Goal: Task Accomplishment & Management: Complete application form

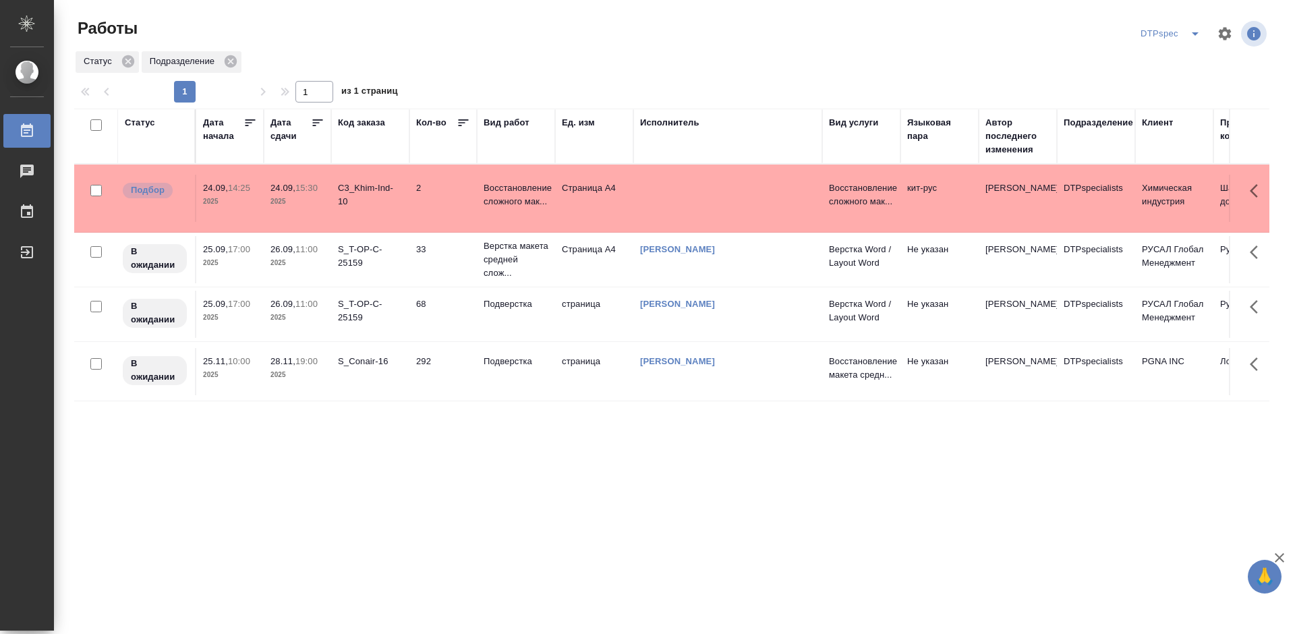
click at [1172, 32] on div "DTPspec" at bounding box center [1173, 34] width 72 height 22
click at [1190, 34] on icon "split button" at bounding box center [1195, 34] width 16 height 16
click at [1173, 63] on li "DTP_Light" at bounding box center [1173, 61] width 94 height 22
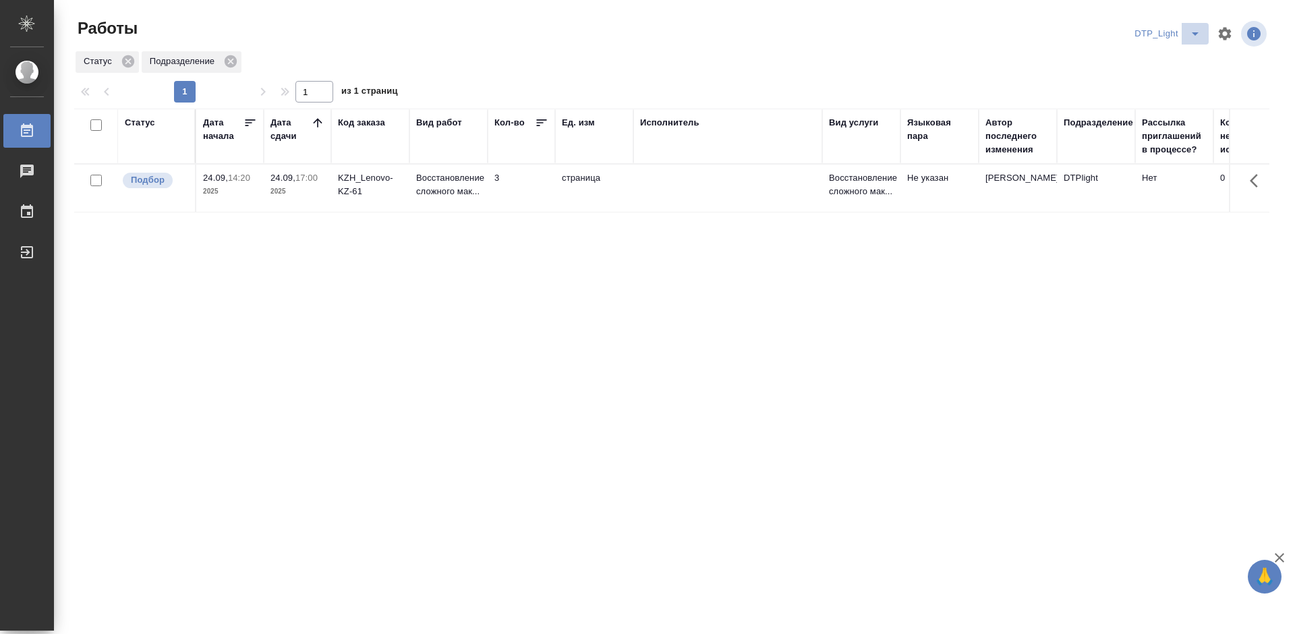
click at [1188, 36] on icon "split button" at bounding box center [1195, 34] width 16 height 16
click at [1165, 63] on li "DTPspec" at bounding box center [1170, 61] width 94 height 22
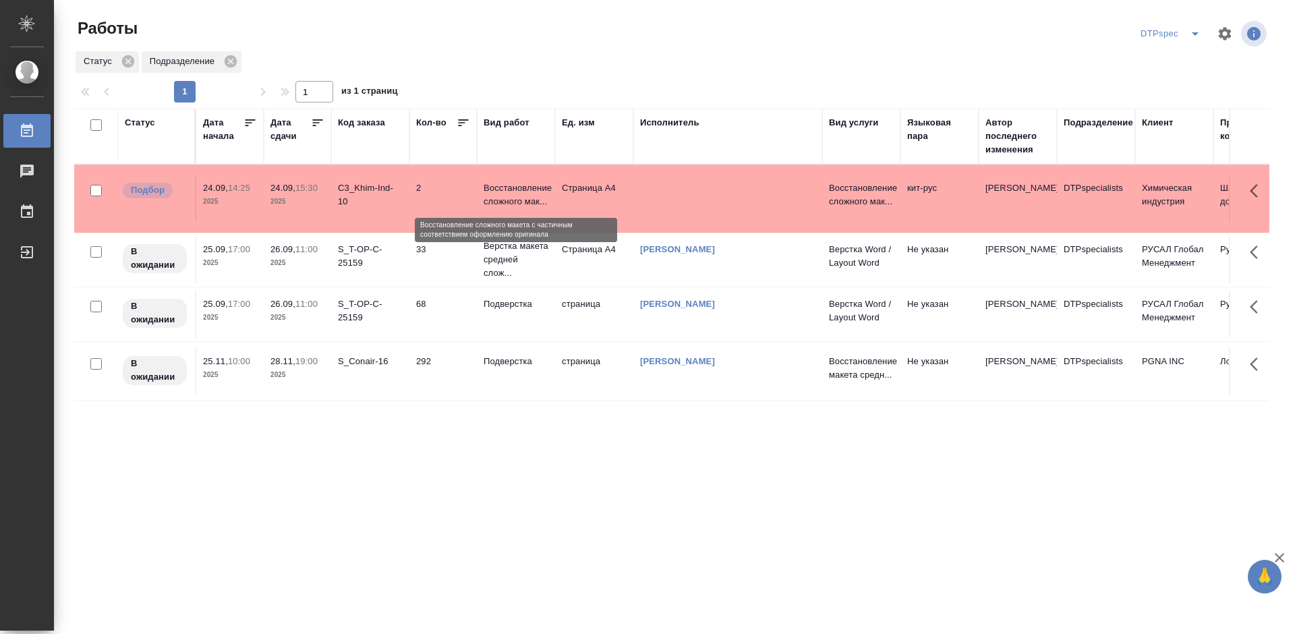
click at [500, 195] on p "Восстановление сложного мак..." at bounding box center [516, 194] width 65 height 27
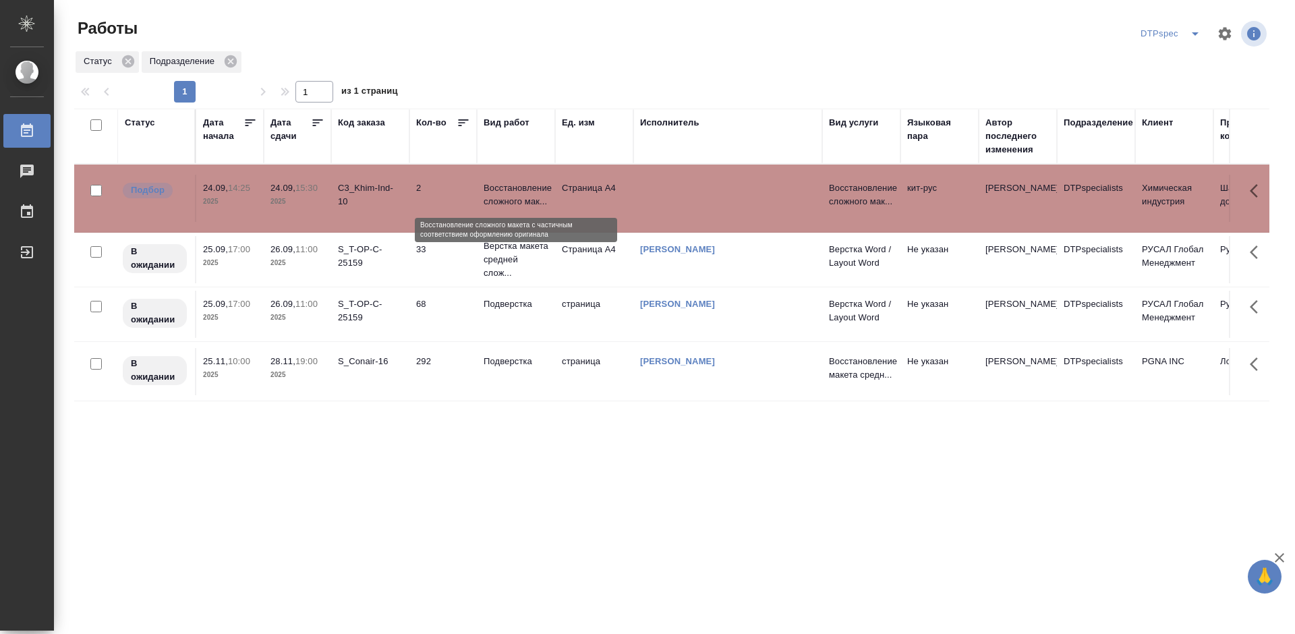
click at [500, 195] on p "Восстановление сложного мак..." at bounding box center [516, 194] width 65 height 27
click at [1188, 32] on icon "split button" at bounding box center [1195, 34] width 16 height 16
click at [1181, 57] on li "DTP_Light" at bounding box center [1173, 61] width 94 height 22
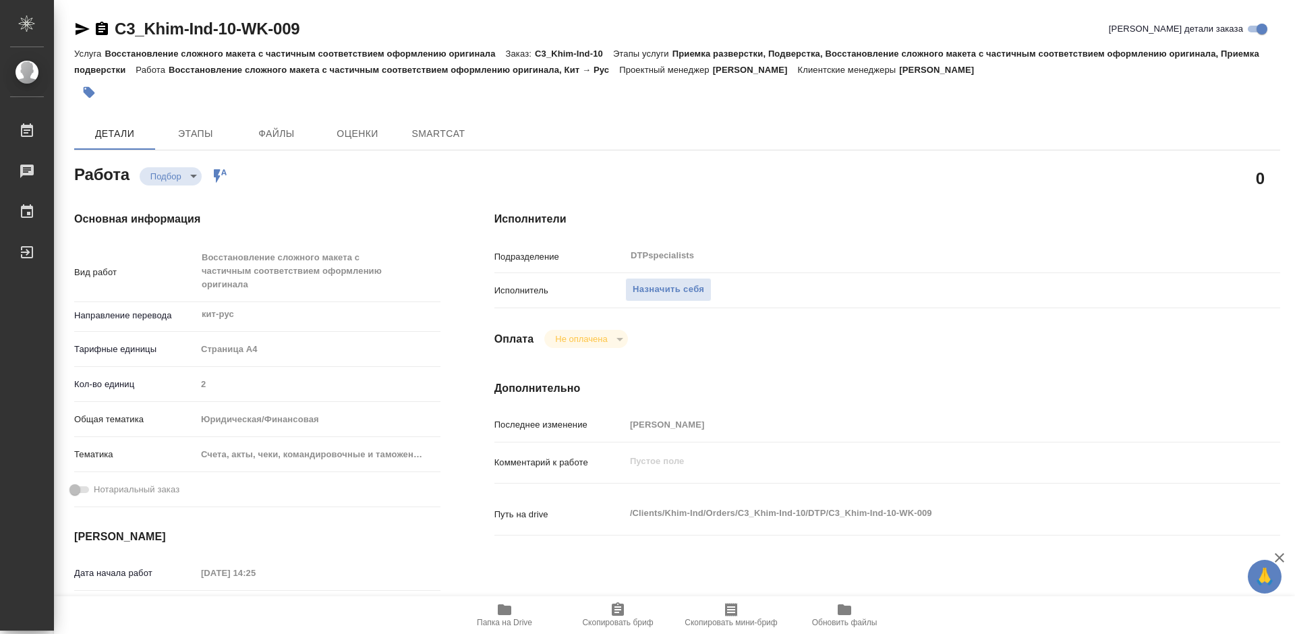
type textarea "x"
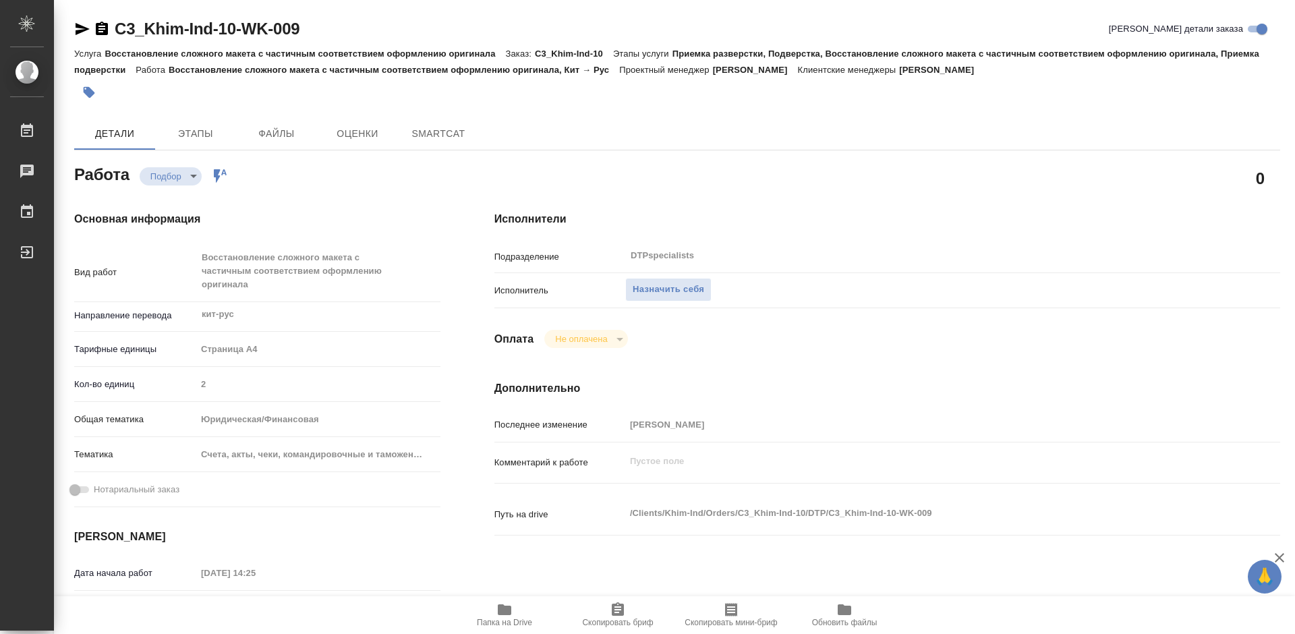
type textarea "x"
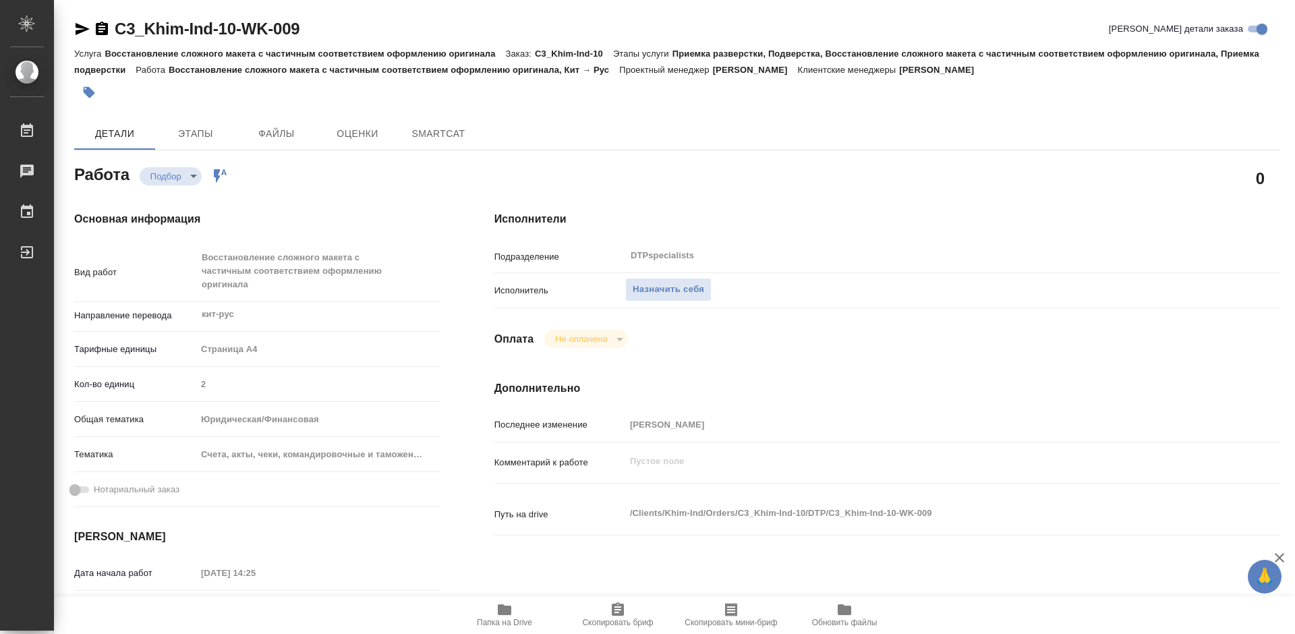
type textarea "x"
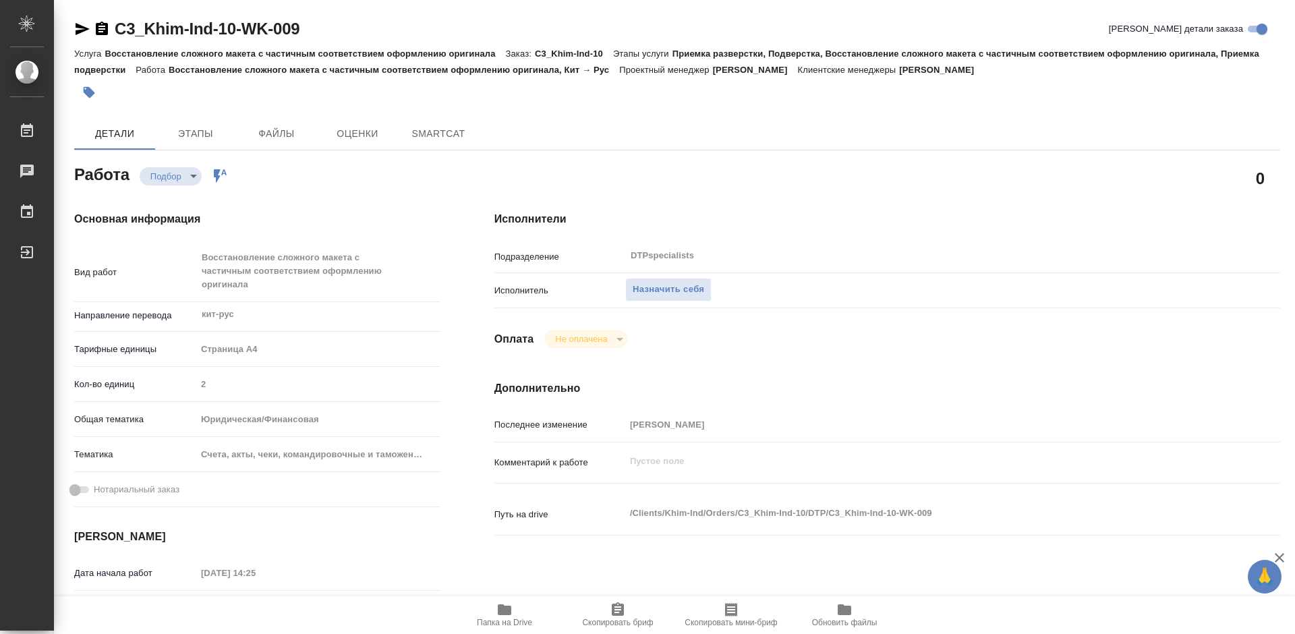
type textarea "x"
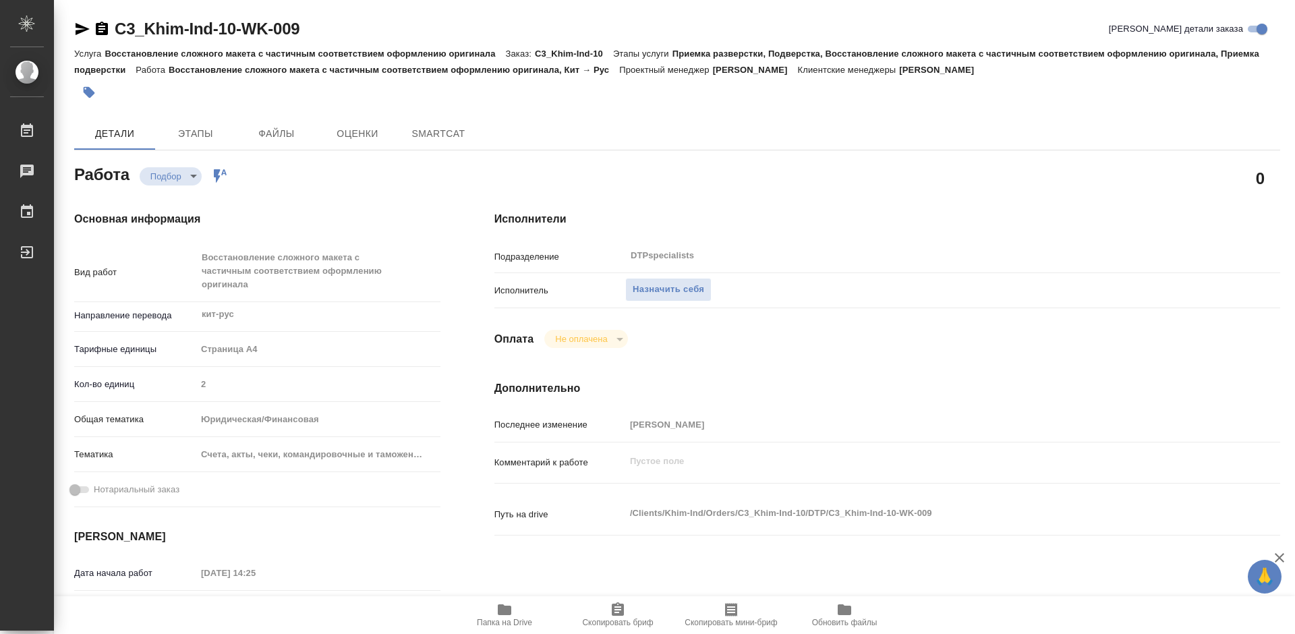
type textarea "x"
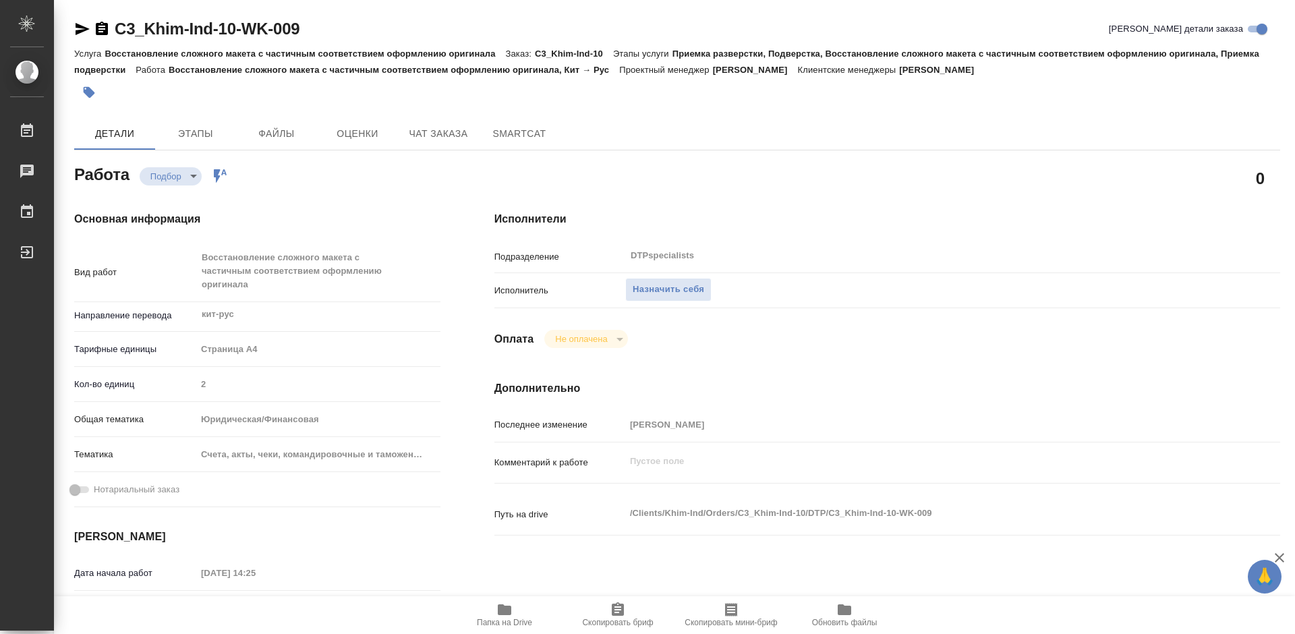
type textarea "x"
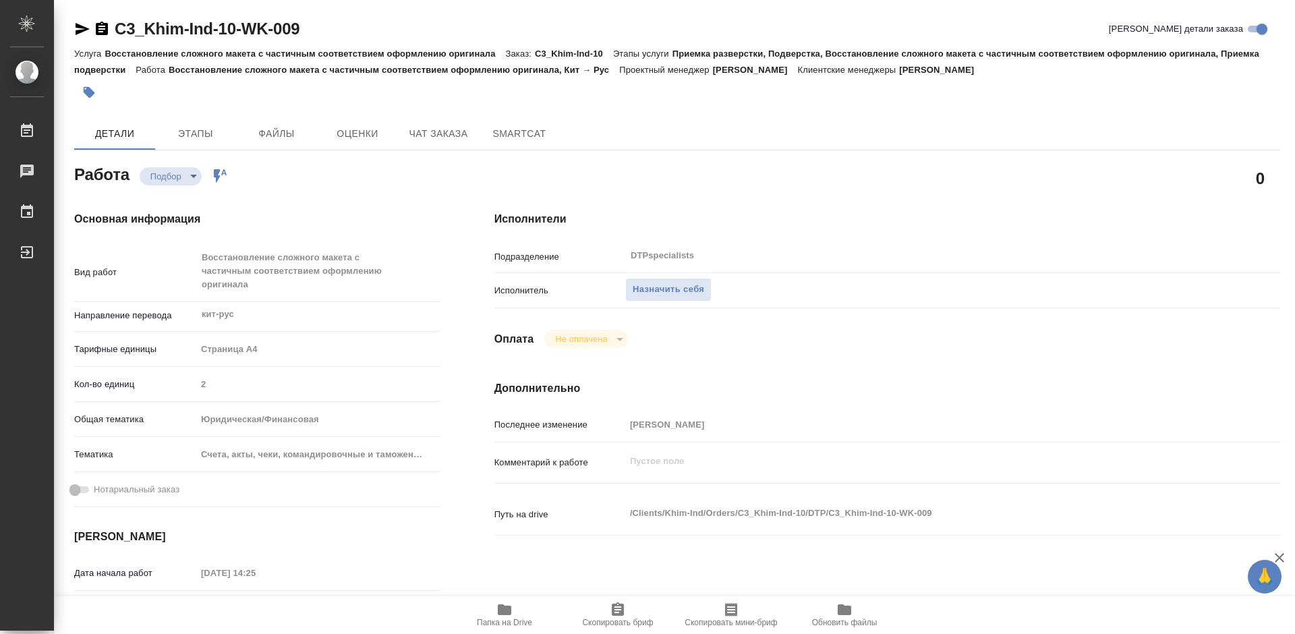
scroll to position [67, 0]
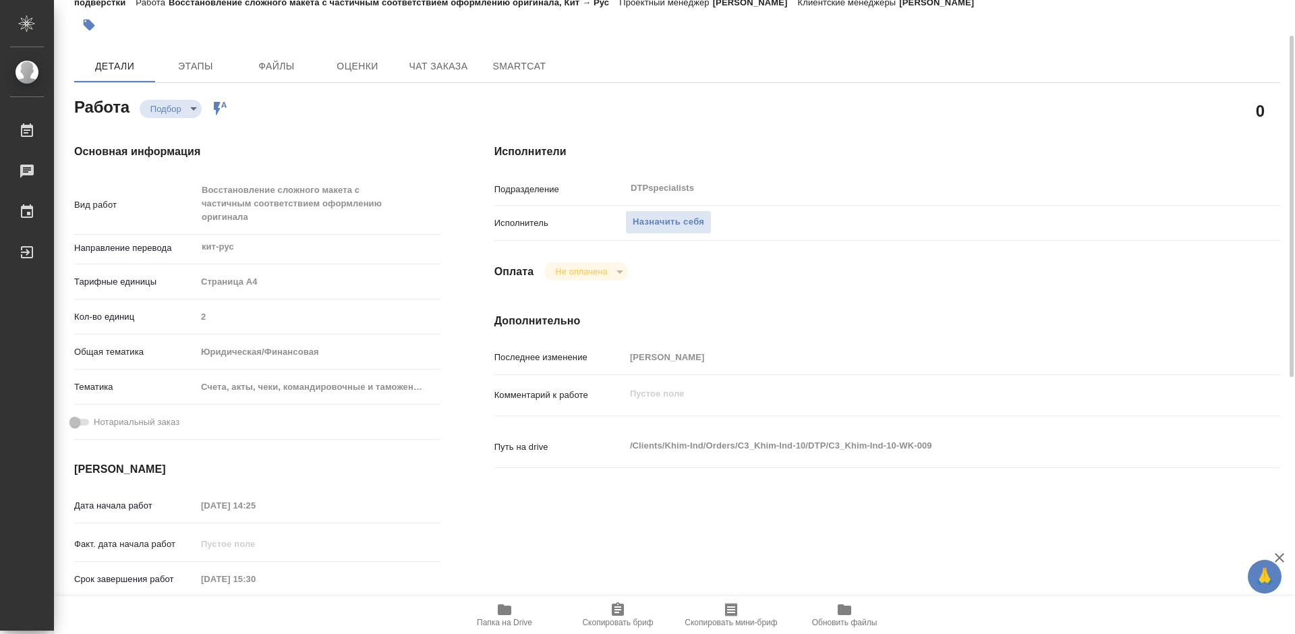
type textarea "x"
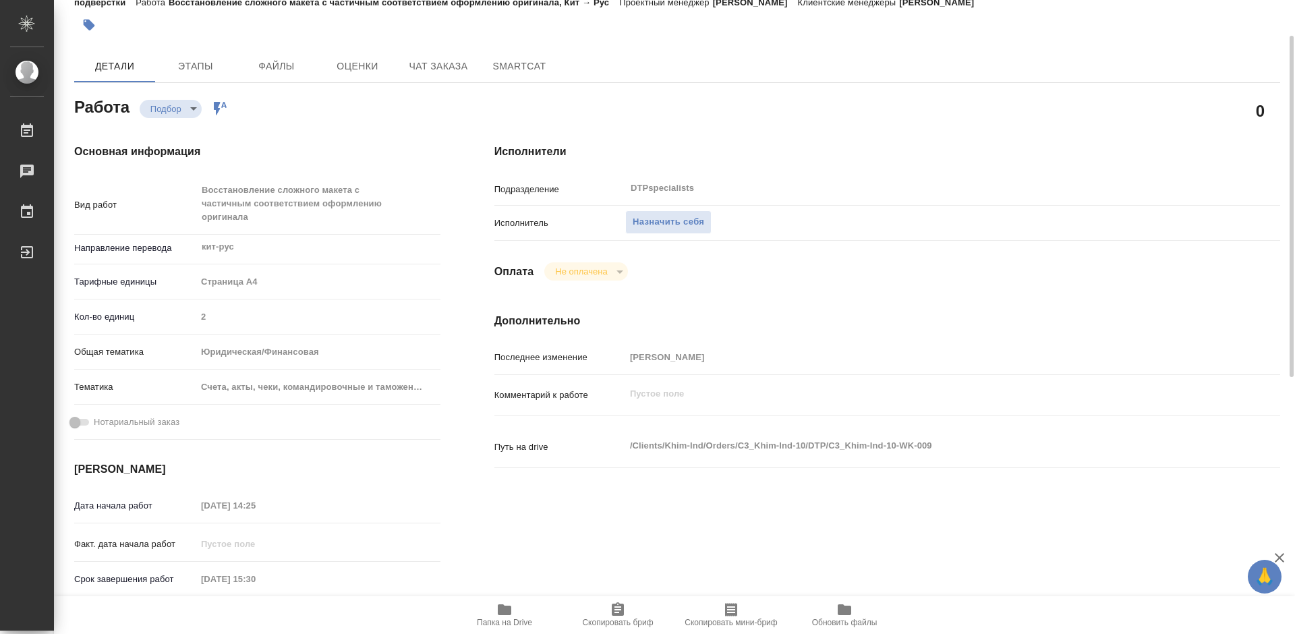
click at [514, 613] on span "Папка на Drive" at bounding box center [504, 615] width 97 height 26
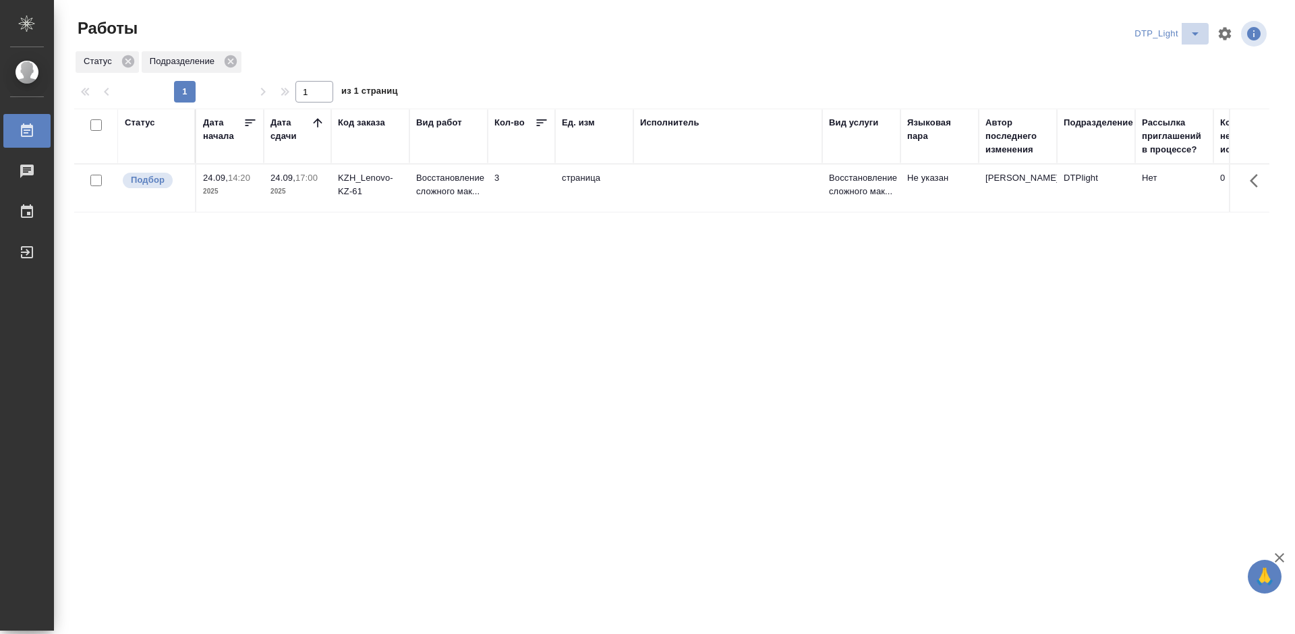
click at [1190, 34] on icon "split button" at bounding box center [1195, 34] width 16 height 16
click at [1164, 60] on li "DTPspec" at bounding box center [1170, 61] width 94 height 22
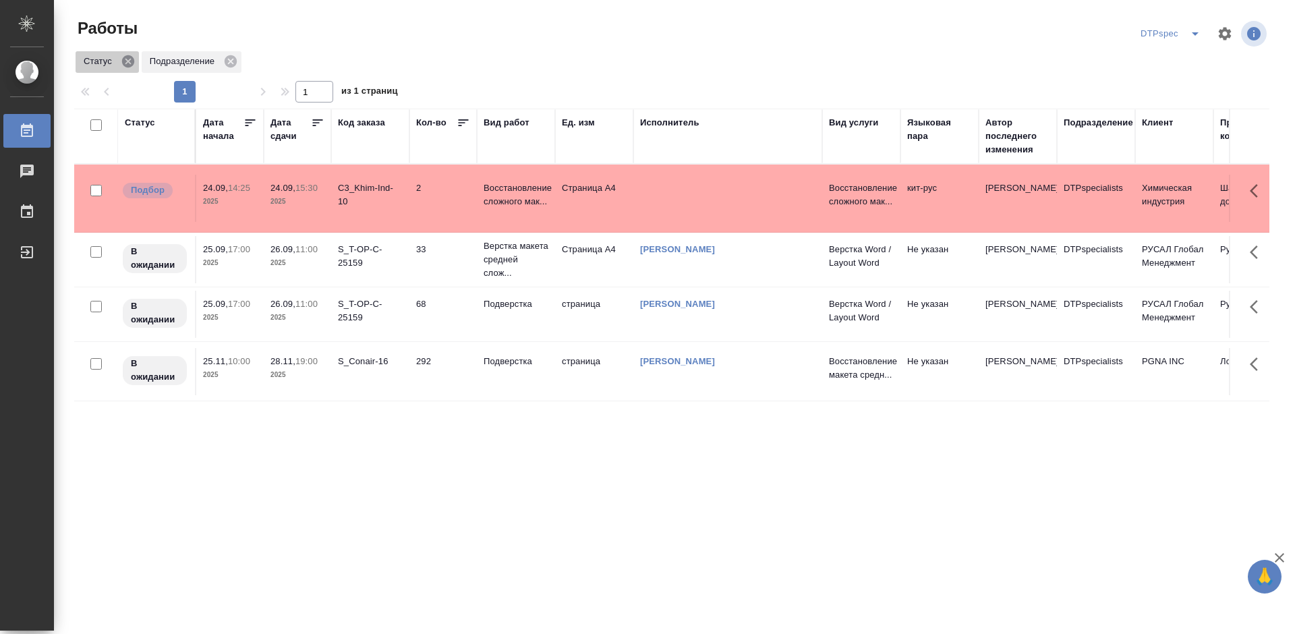
click at [126, 63] on icon at bounding box center [128, 61] width 15 height 15
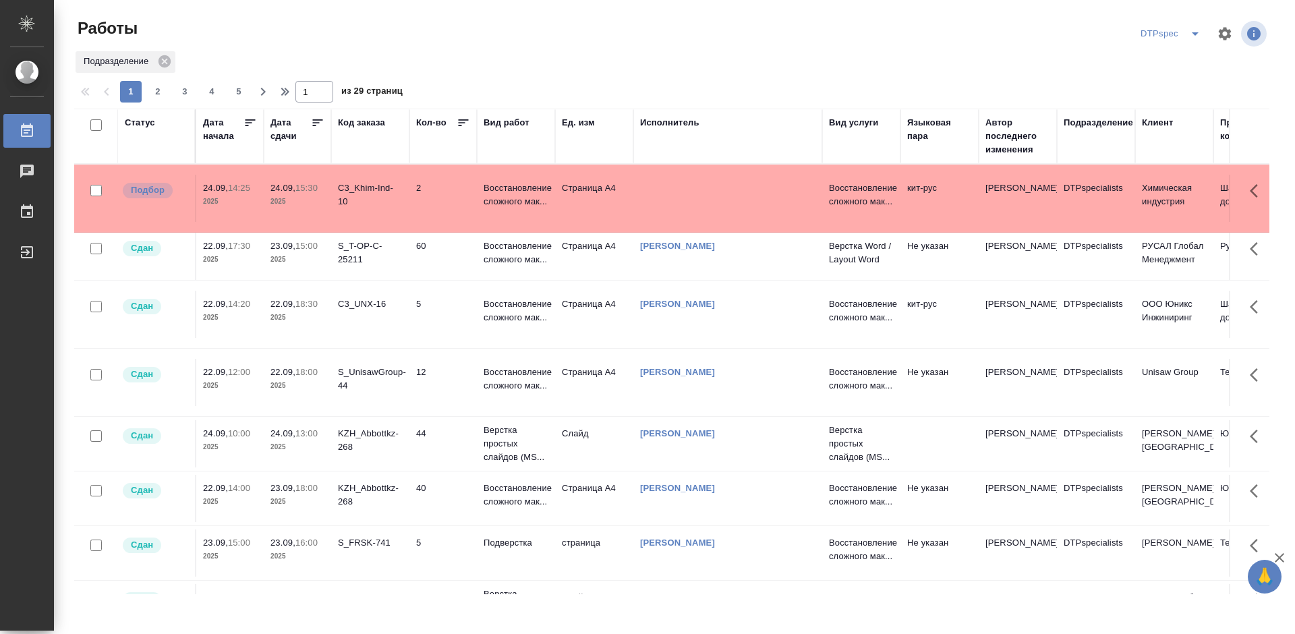
click at [366, 123] on div "Код заказа" at bounding box center [361, 122] width 47 height 13
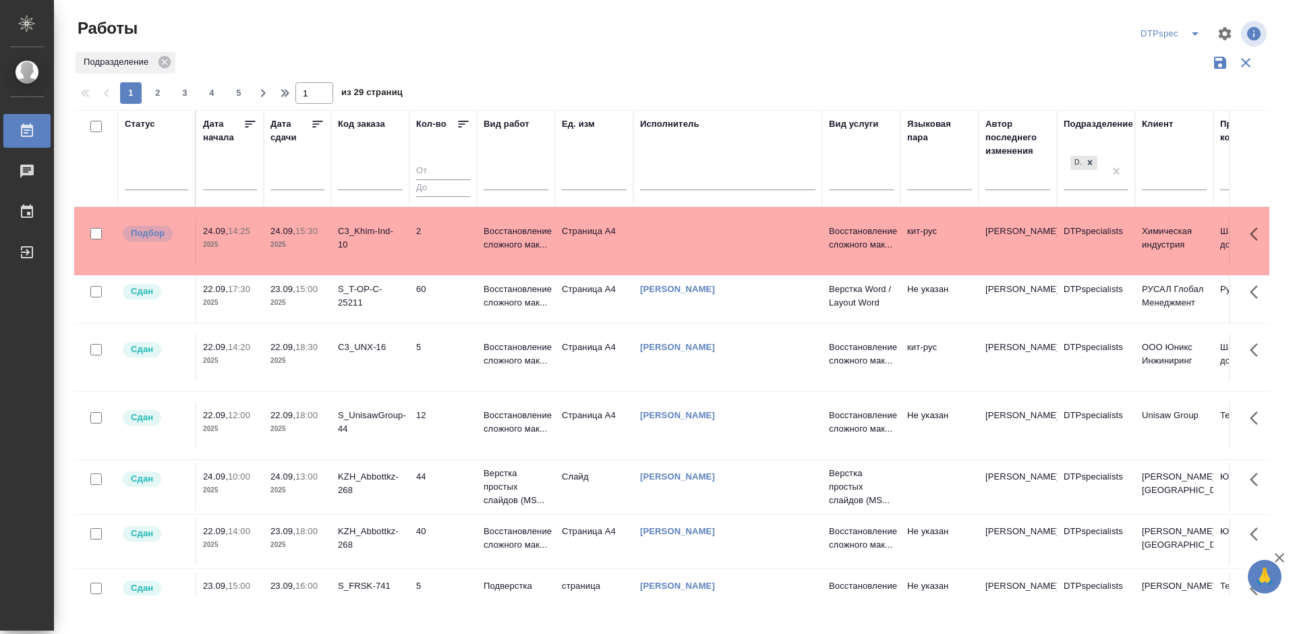
click at [356, 190] on input "text" at bounding box center [370, 181] width 65 height 17
click at [348, 179] on input "text" at bounding box center [370, 181] width 65 height 17
paste input "S_UnisawGroup"
type input "S_UnisawGroup"
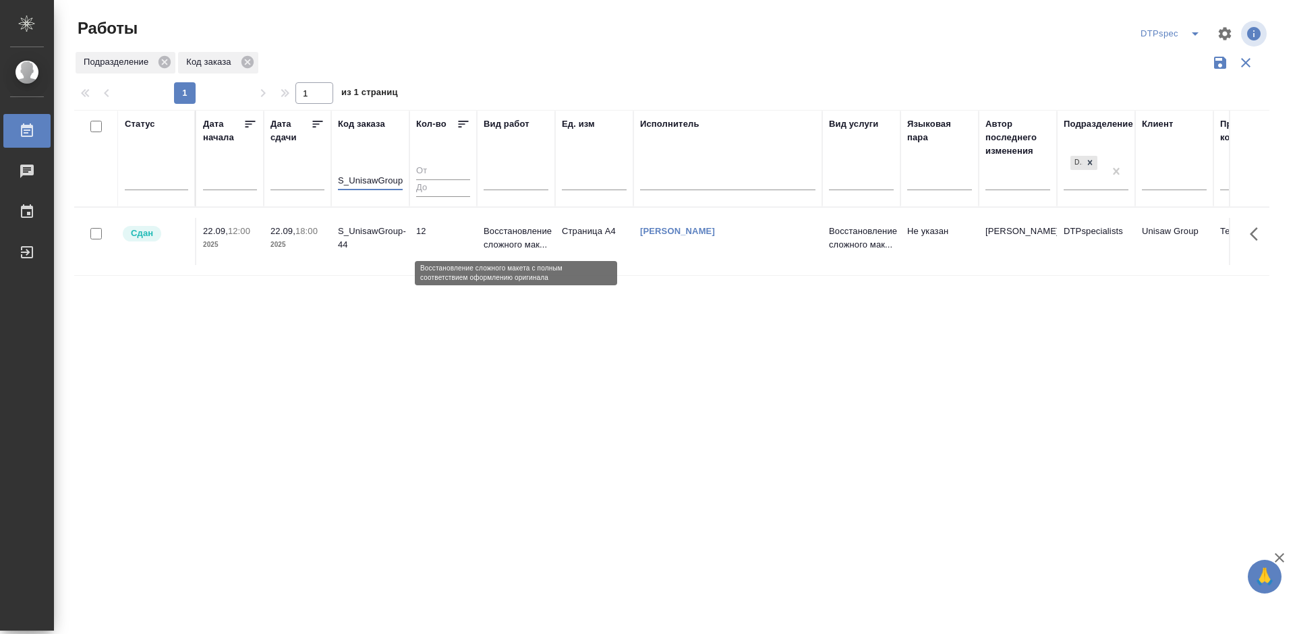
click at [522, 234] on p "Восстановление сложного мак..." at bounding box center [516, 238] width 65 height 27
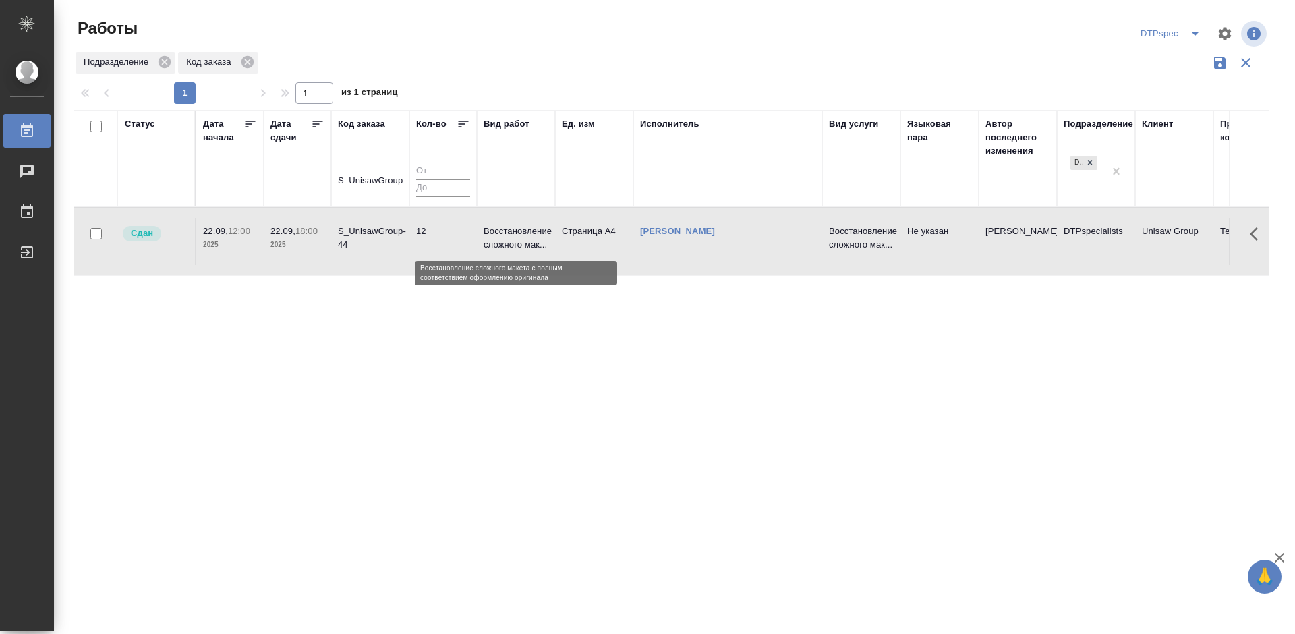
click at [522, 234] on p "Восстановление сложного мак..." at bounding box center [516, 238] width 65 height 27
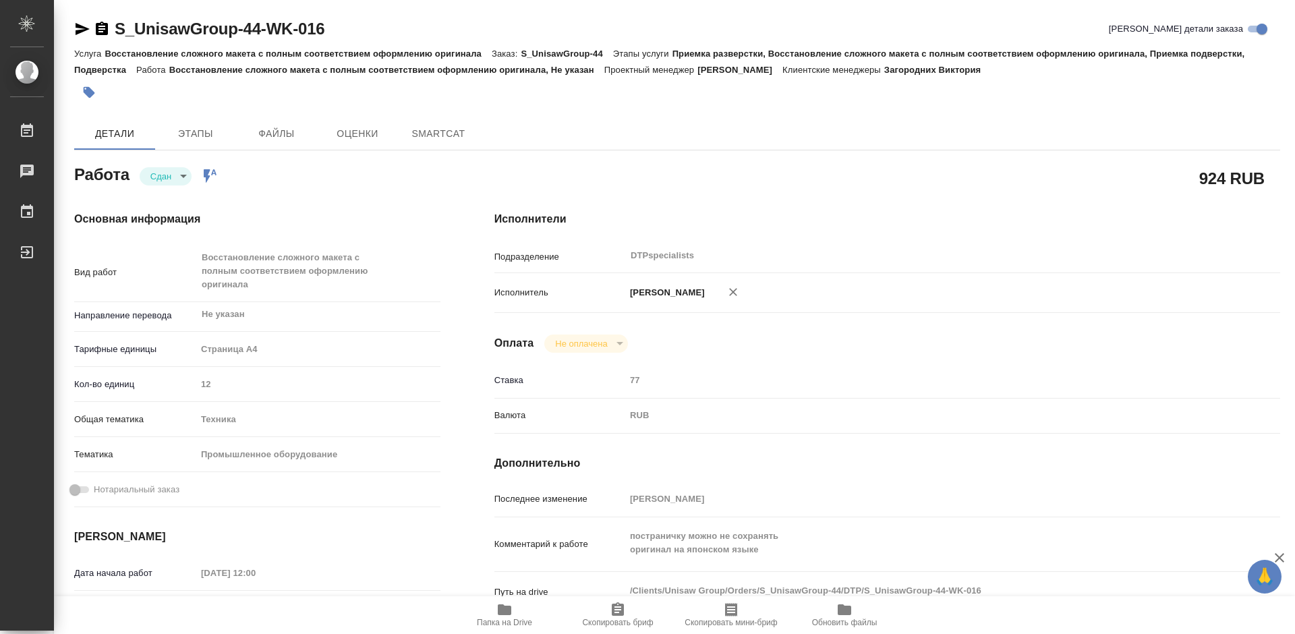
type textarea "x"
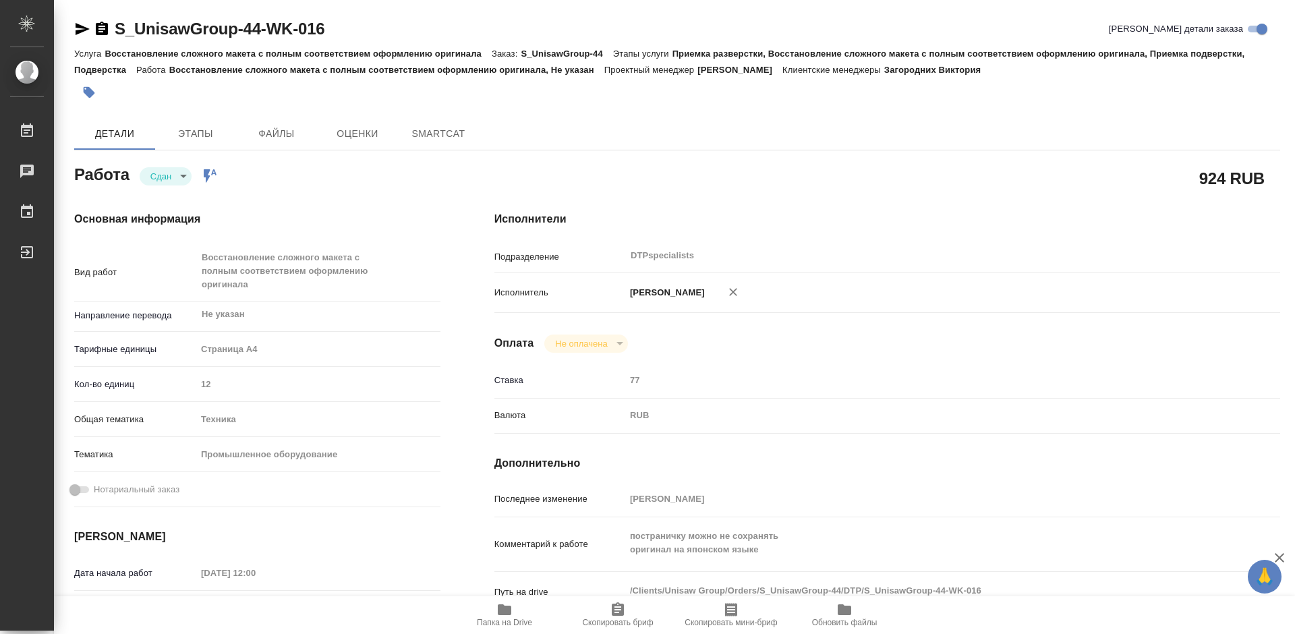
type textarea "x"
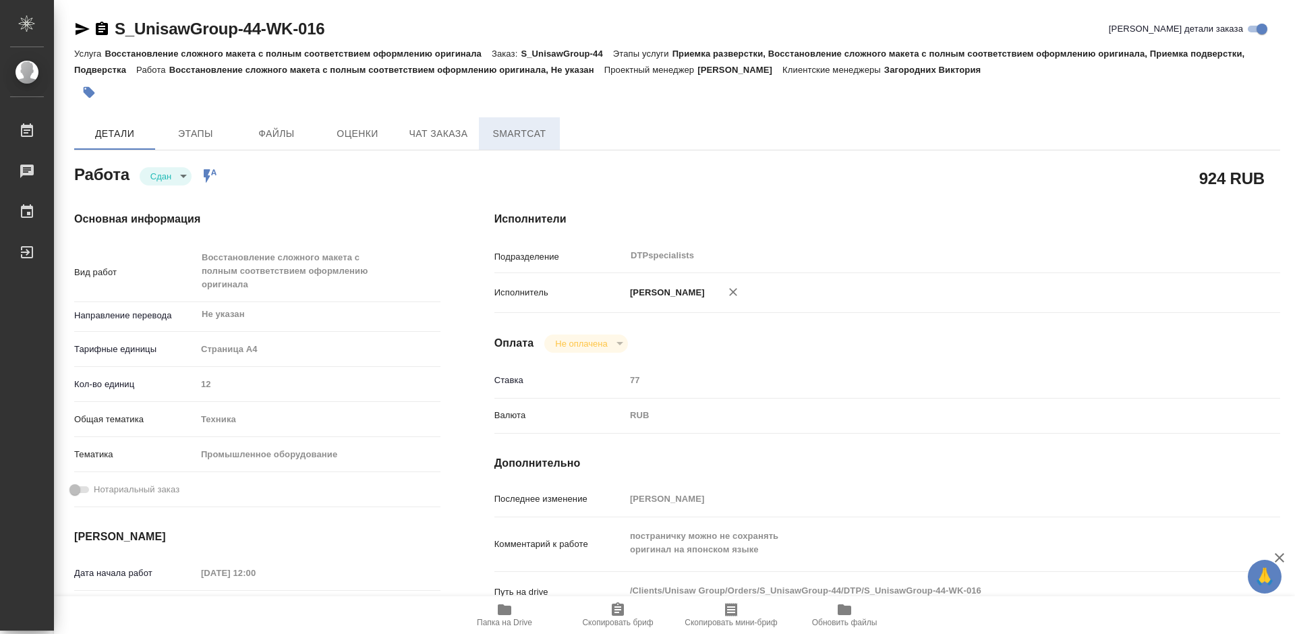
type textarea "x"
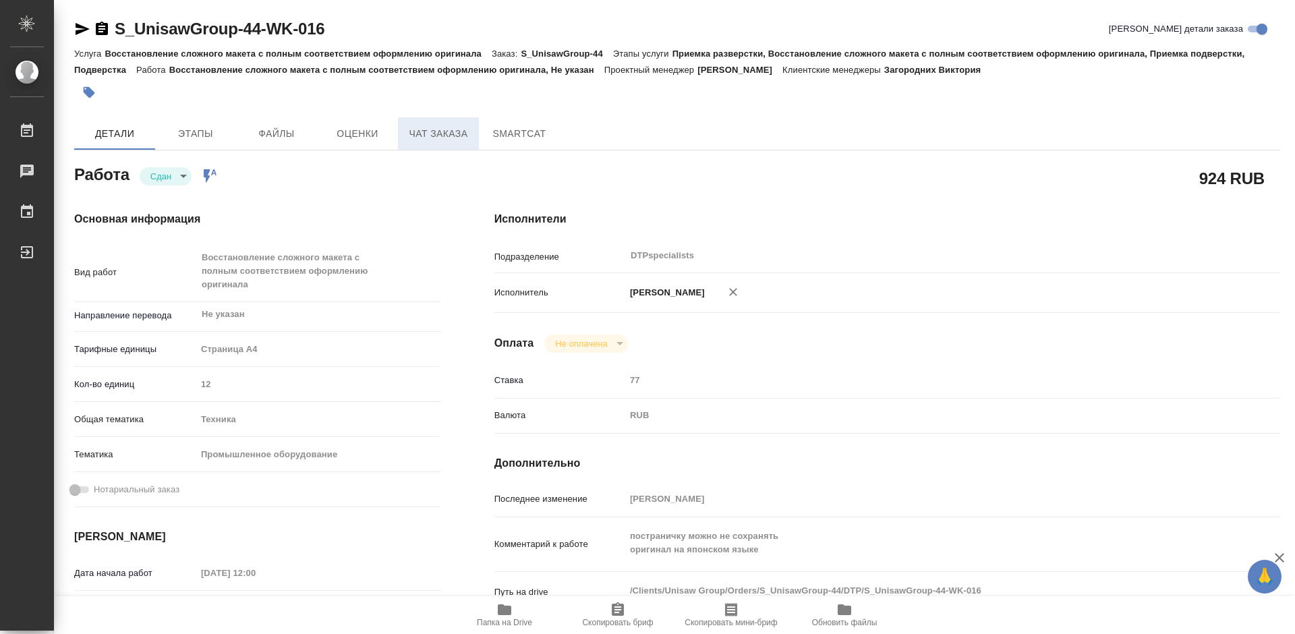
type textarea "x"
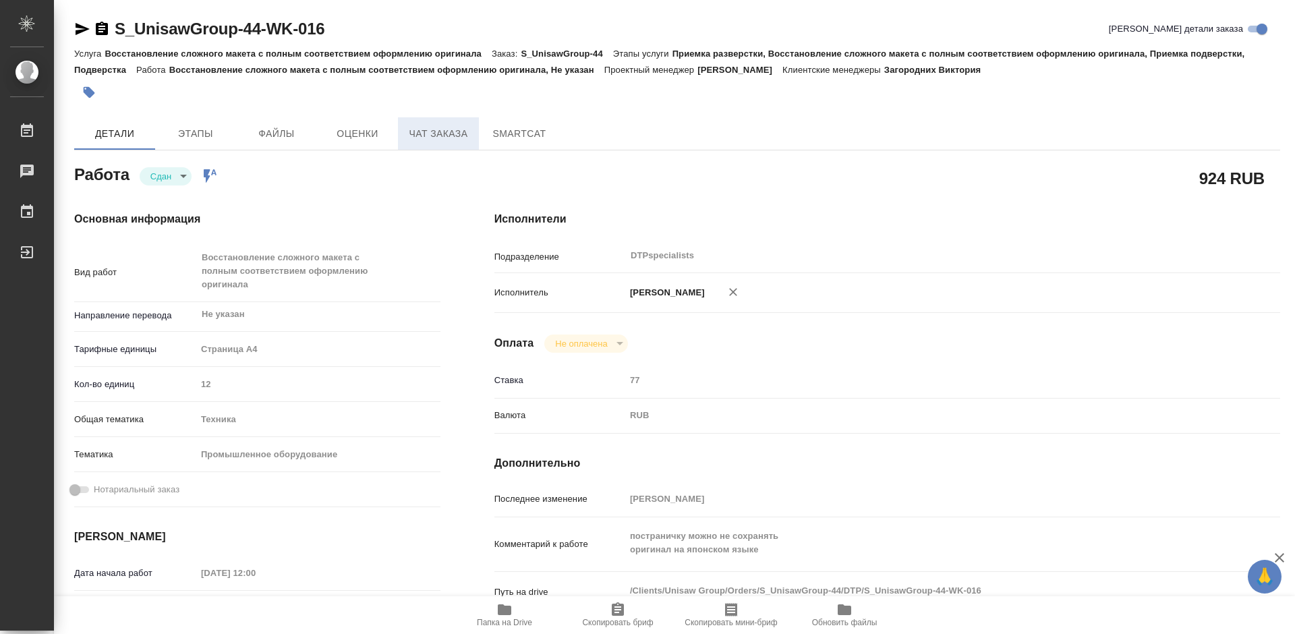
click at [434, 134] on span "Чат заказа" at bounding box center [438, 133] width 65 height 17
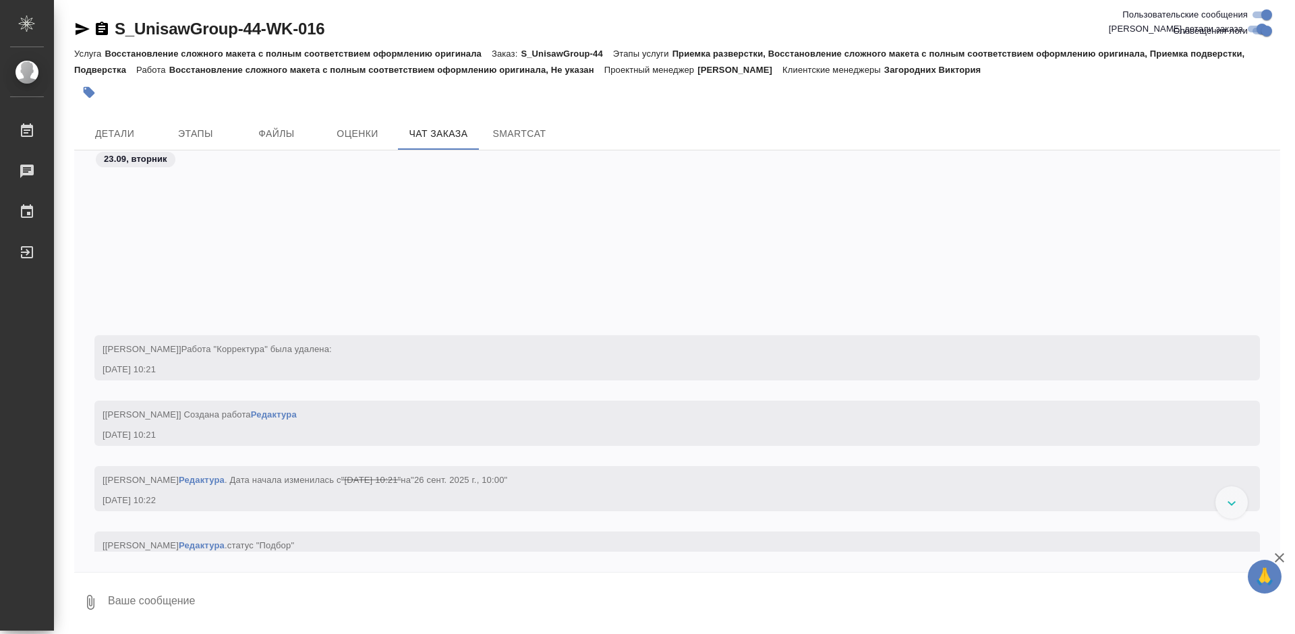
scroll to position [3994, 0]
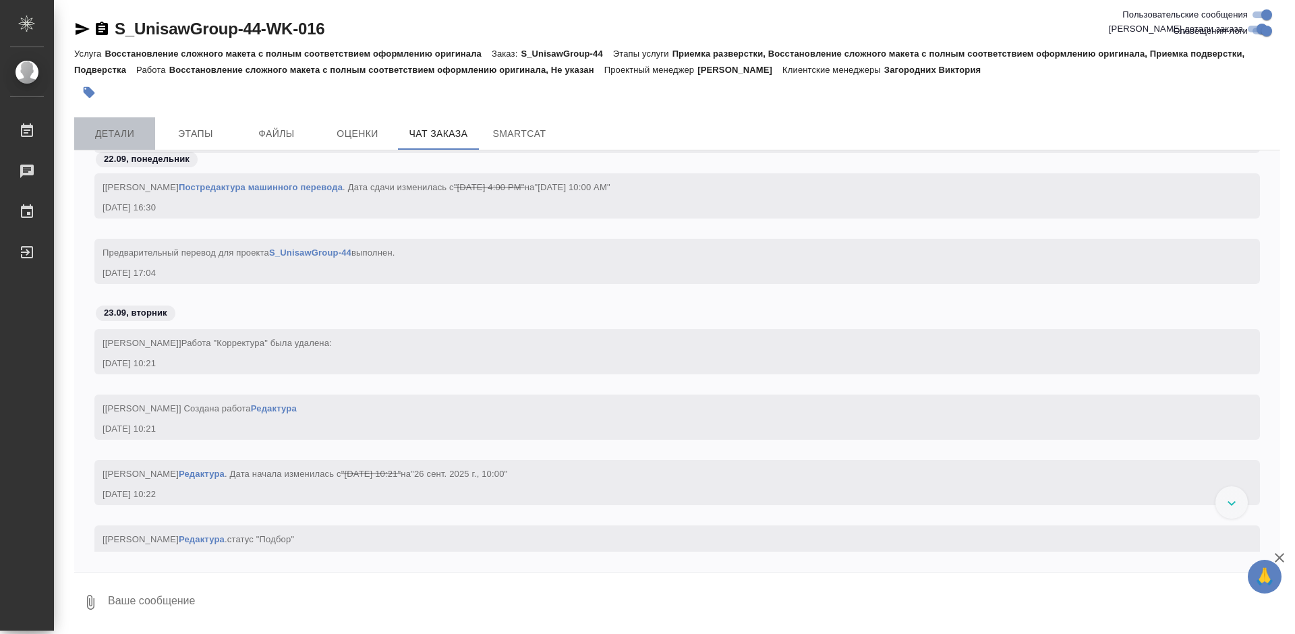
click at [127, 130] on span "Детали" at bounding box center [114, 133] width 65 height 17
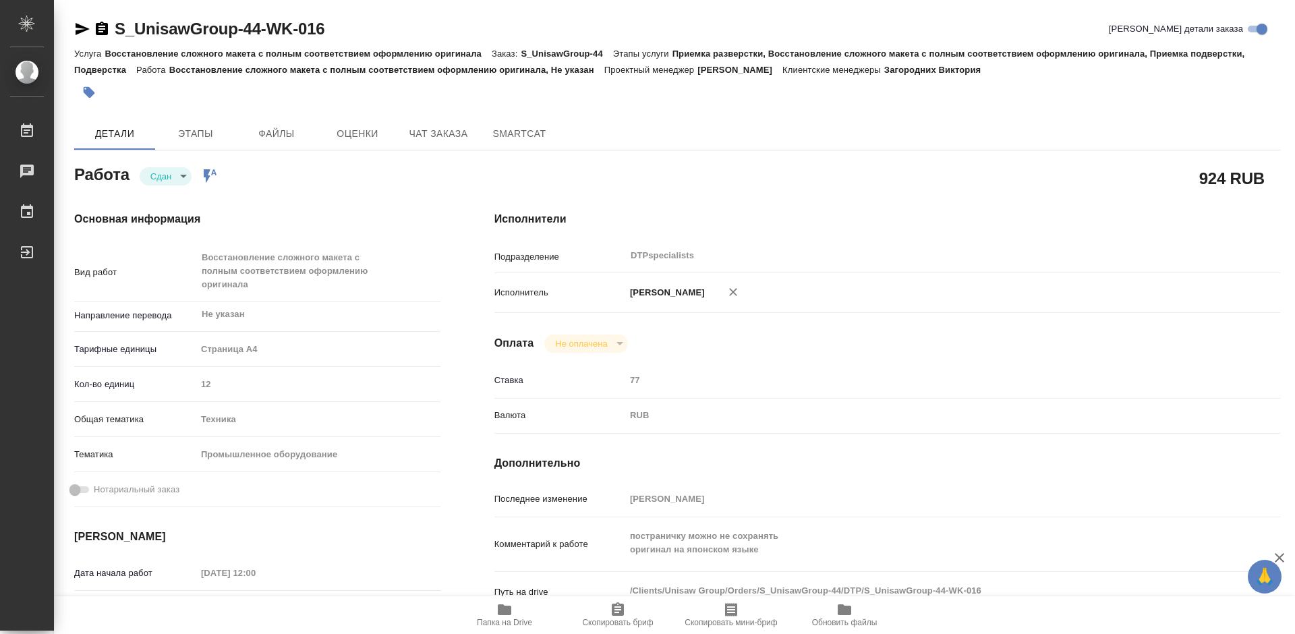
type textarea "x"
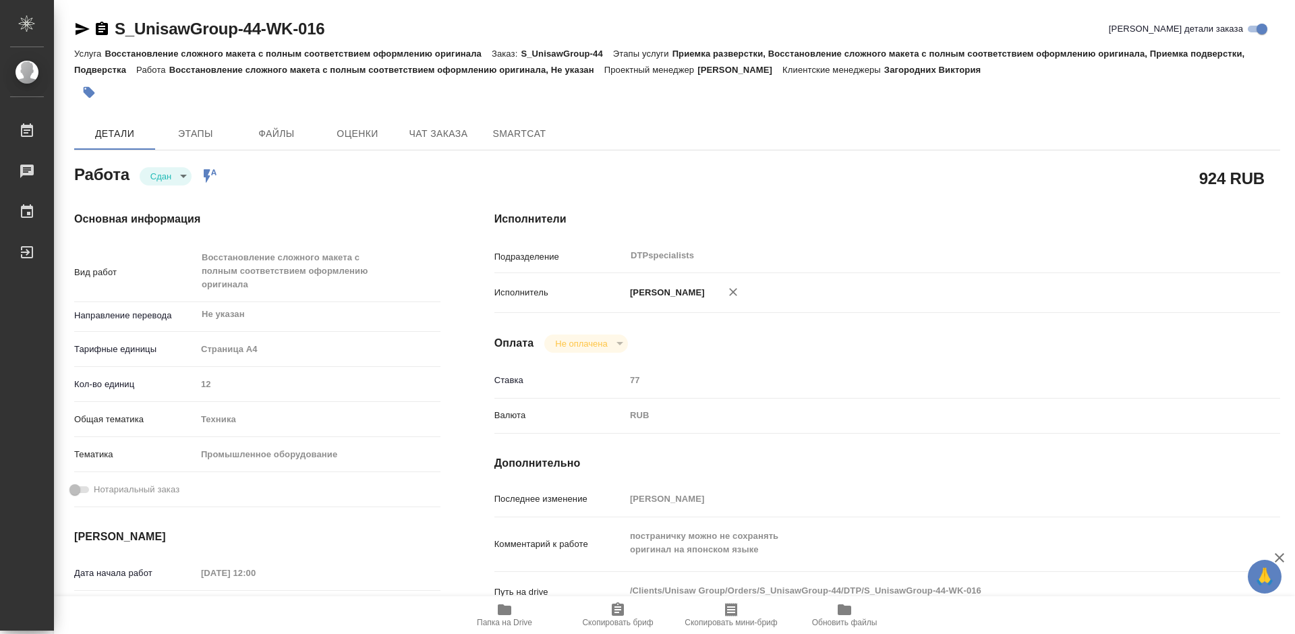
type textarea "x"
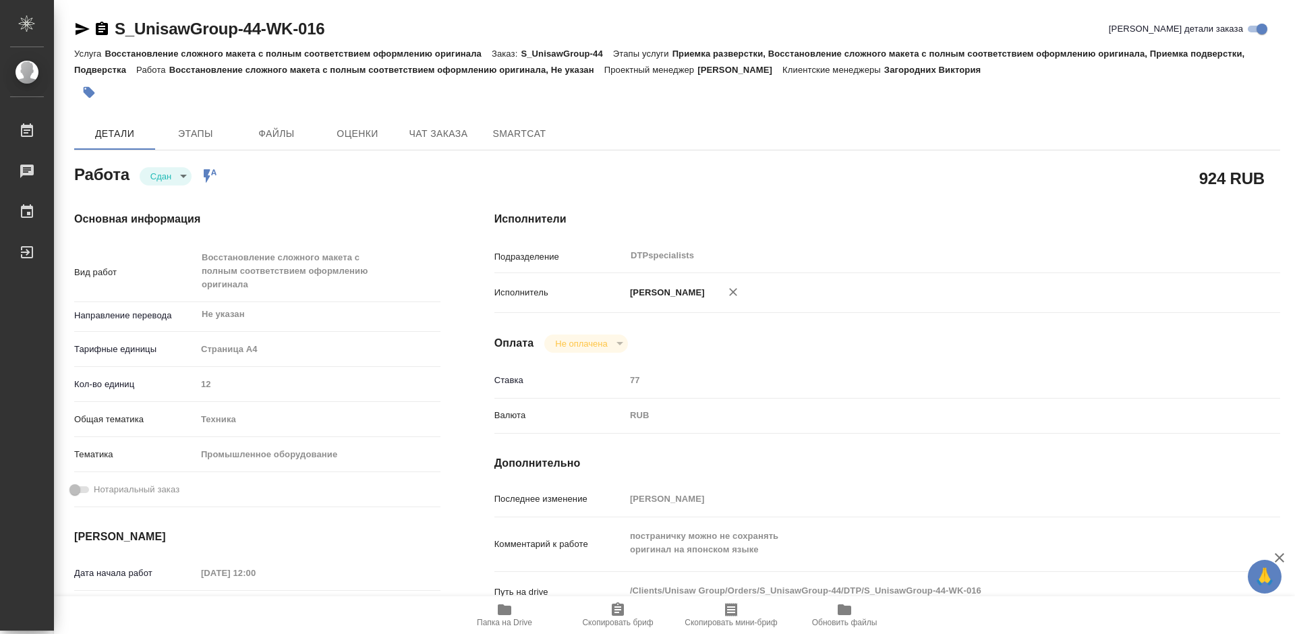
type textarea "x"
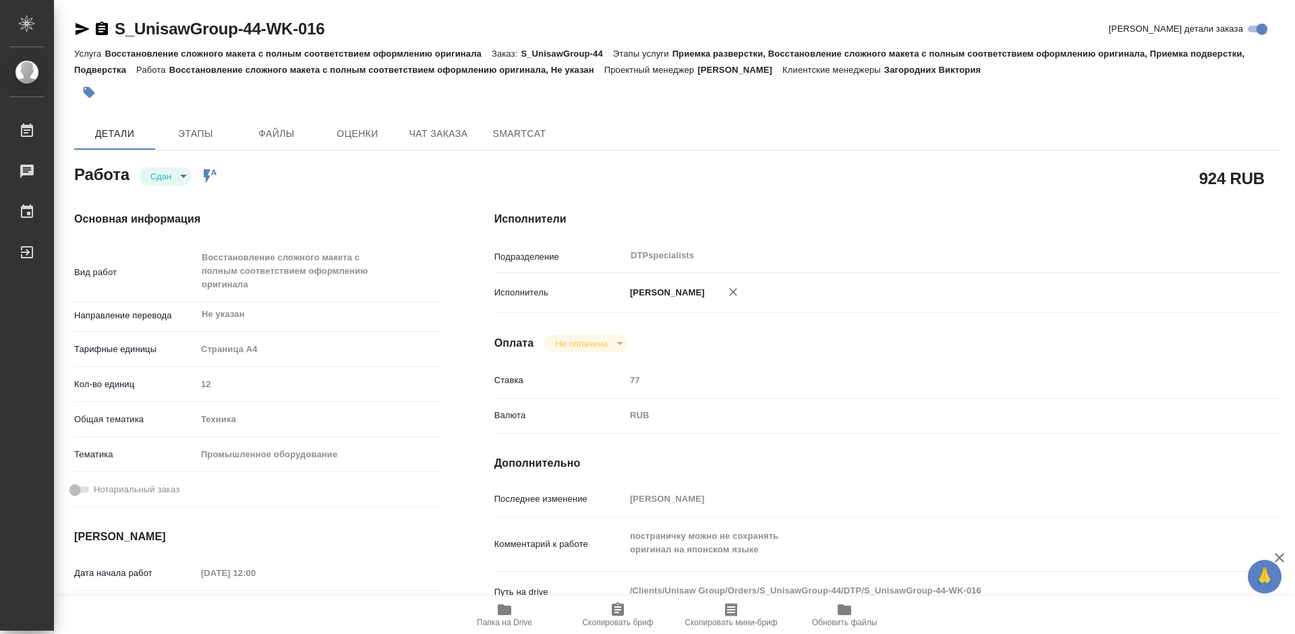
type textarea "x"
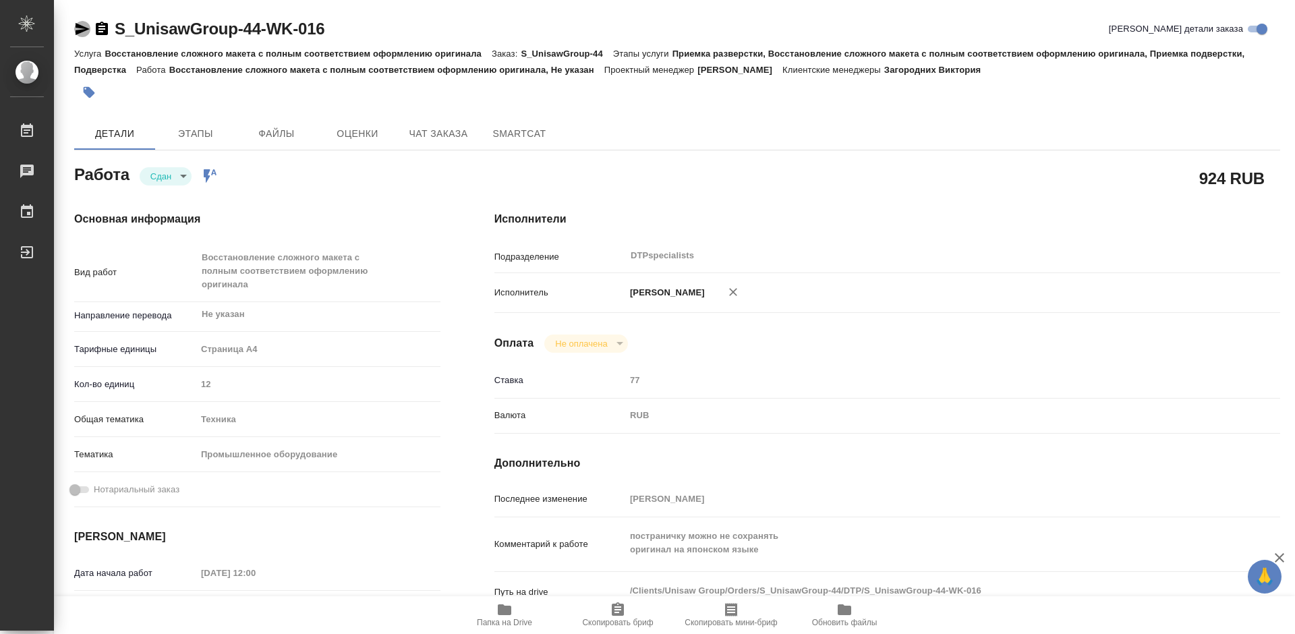
click at [78, 26] on icon "button" at bounding box center [83, 29] width 14 height 12
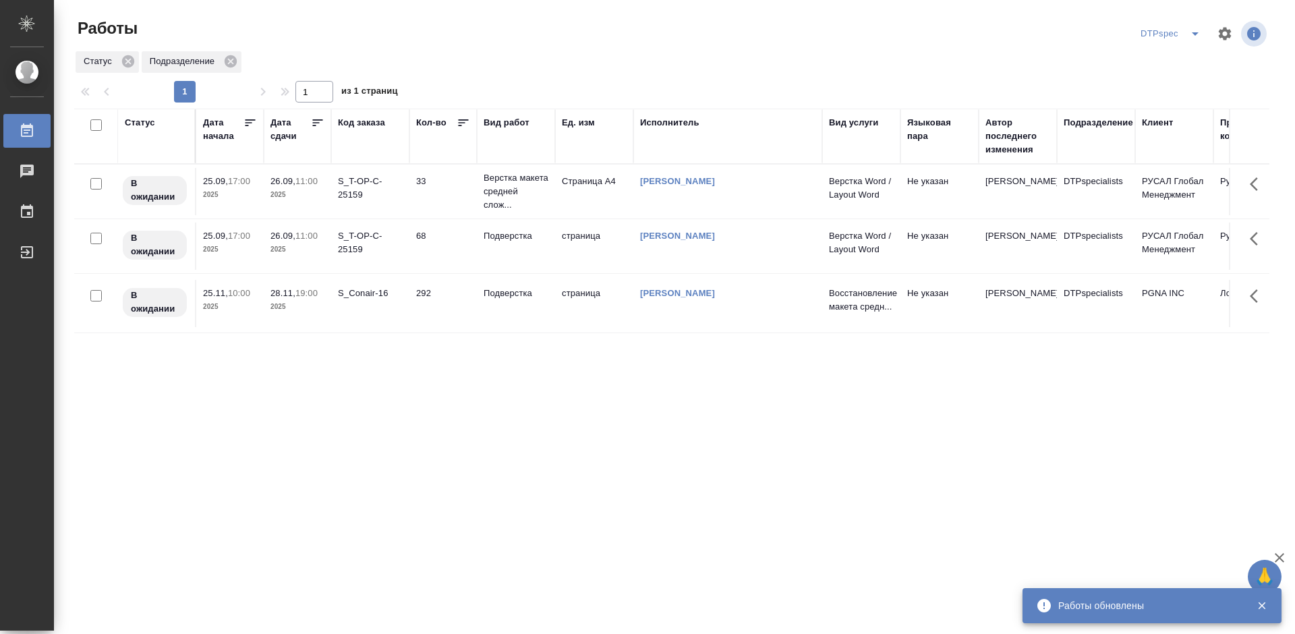
click at [301, 155] on div "Дата сдачи" at bounding box center [298, 136] width 54 height 40
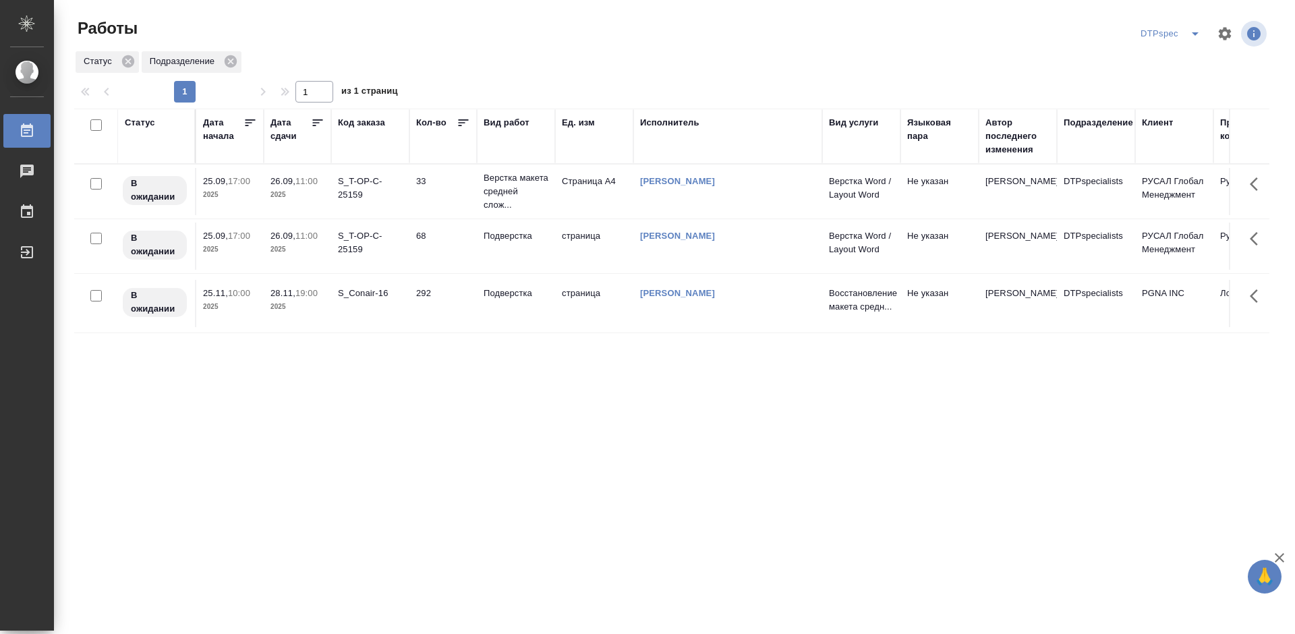
click at [364, 132] on div "Код заказа" at bounding box center [370, 136] width 65 height 40
click at [364, 124] on div "Код заказа" at bounding box center [361, 122] width 47 height 13
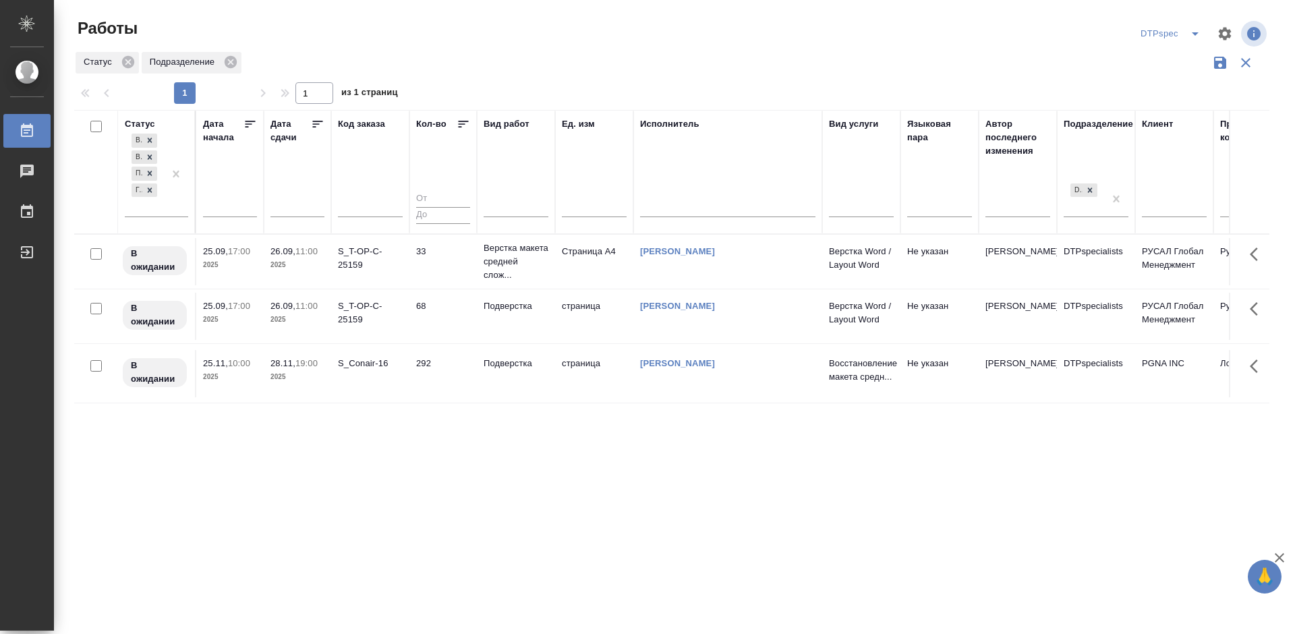
click at [361, 225] on div at bounding box center [370, 210] width 65 height 33
click at [360, 212] on input "text" at bounding box center [370, 208] width 65 height 17
drag, startPoint x: 173, startPoint y: 177, endPoint x: 194, endPoint y: 193, distance: 26.4
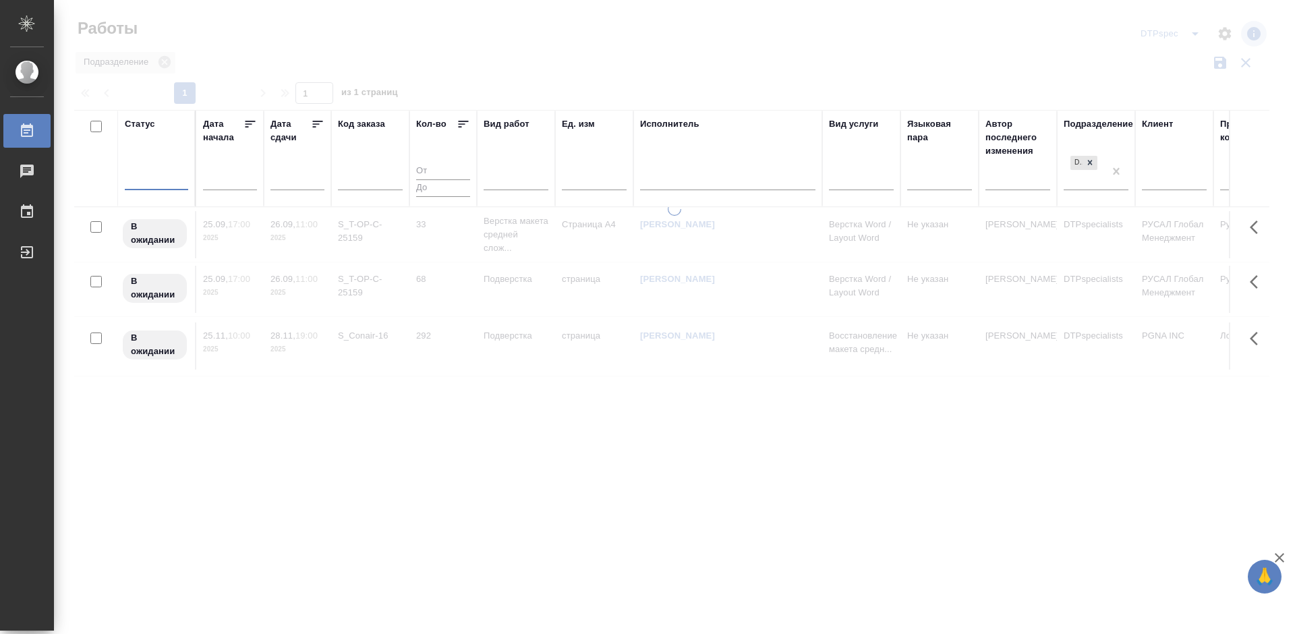
click at [354, 179] on input "text" at bounding box center [370, 181] width 65 height 17
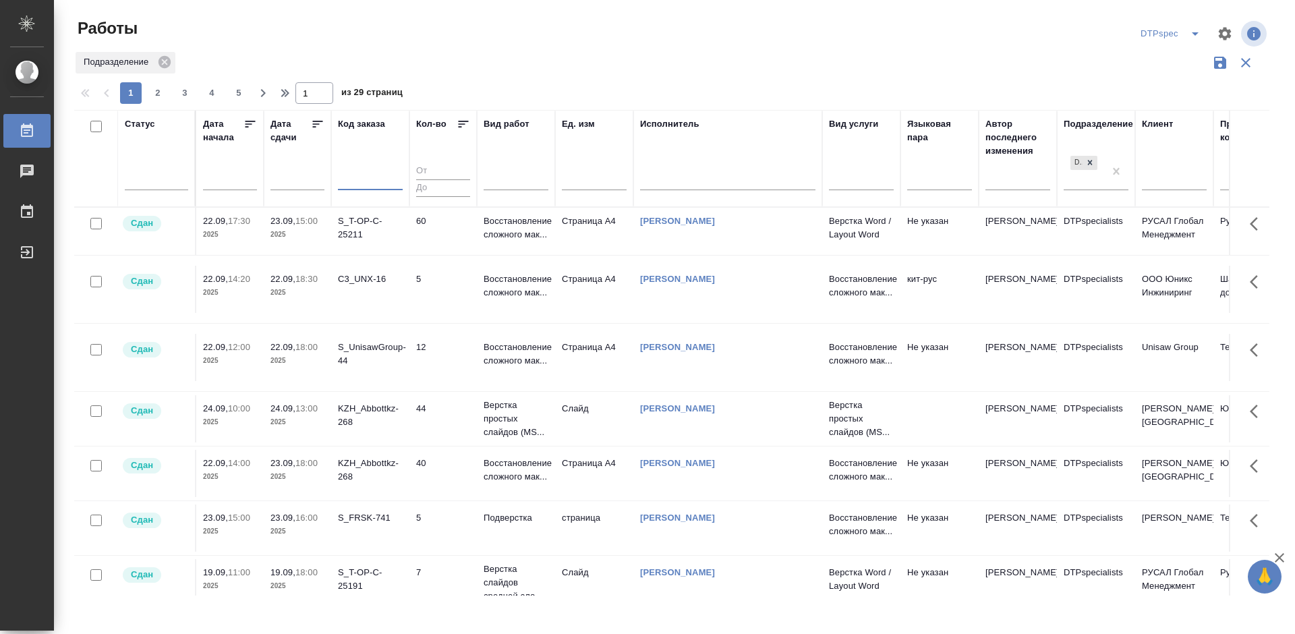
click at [350, 184] on input "text" at bounding box center [370, 181] width 65 height 17
paste input "S_UnisawGroup-44"
type input "S_UnisawGroup-44"
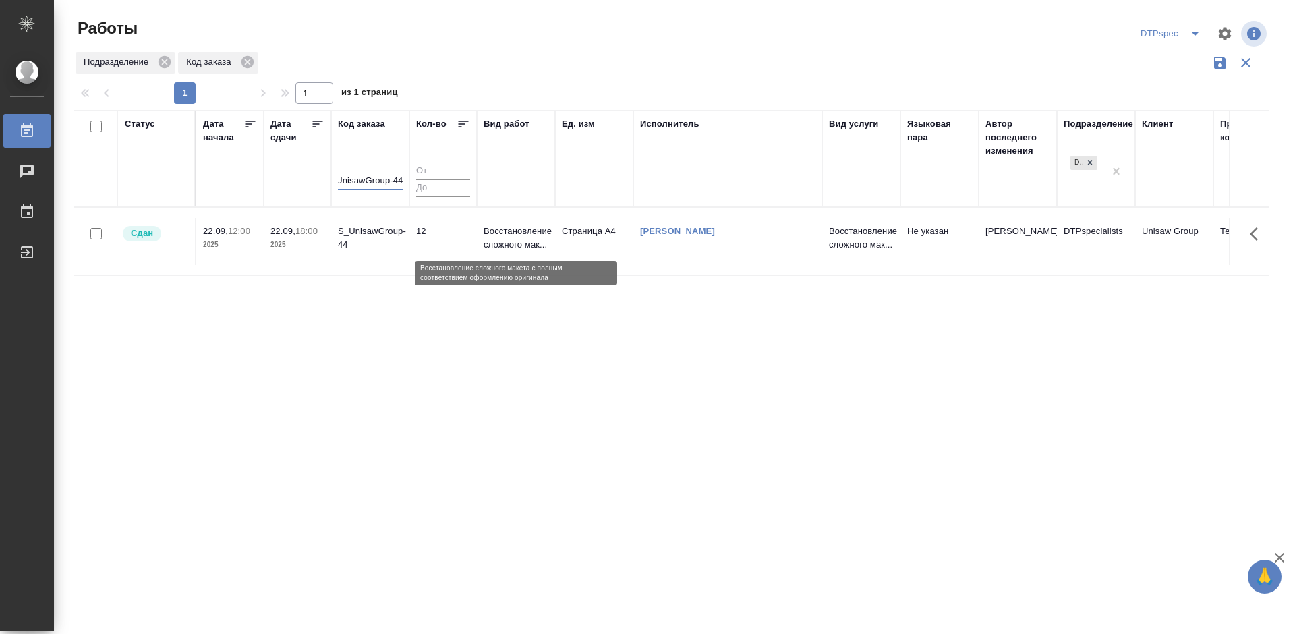
click at [510, 243] on p "Восстановление сложного мак..." at bounding box center [516, 238] width 65 height 27
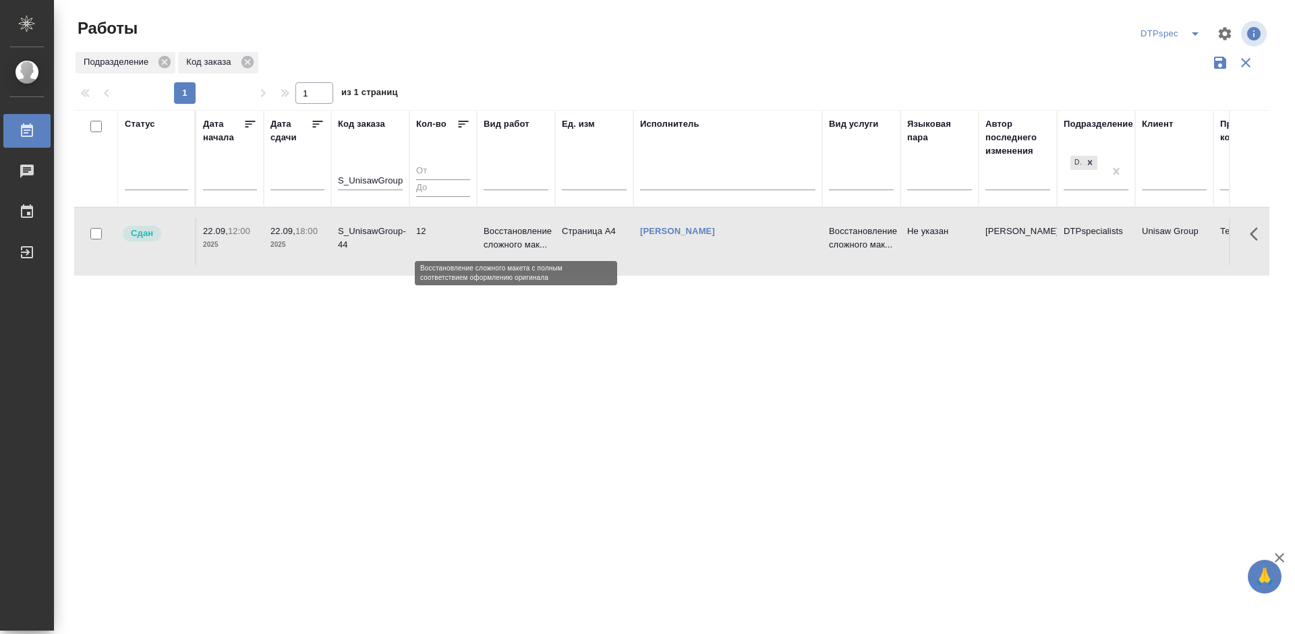
click at [510, 243] on p "Восстановление сложного мак..." at bounding box center [516, 238] width 65 height 27
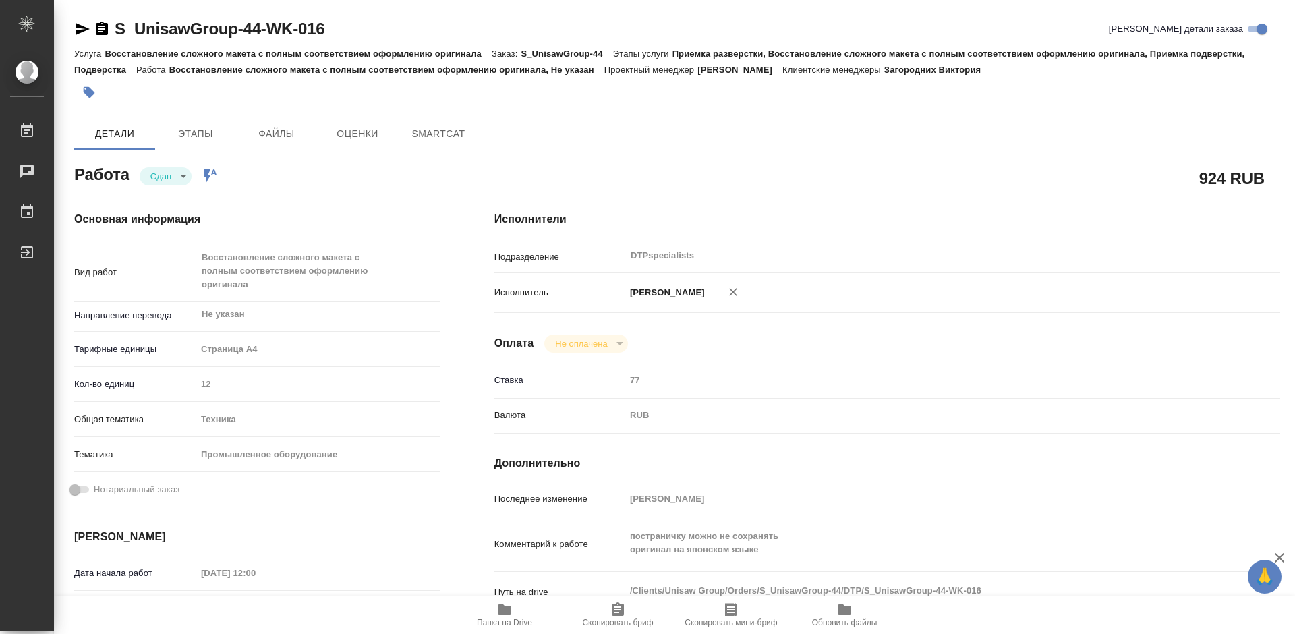
type textarea "x"
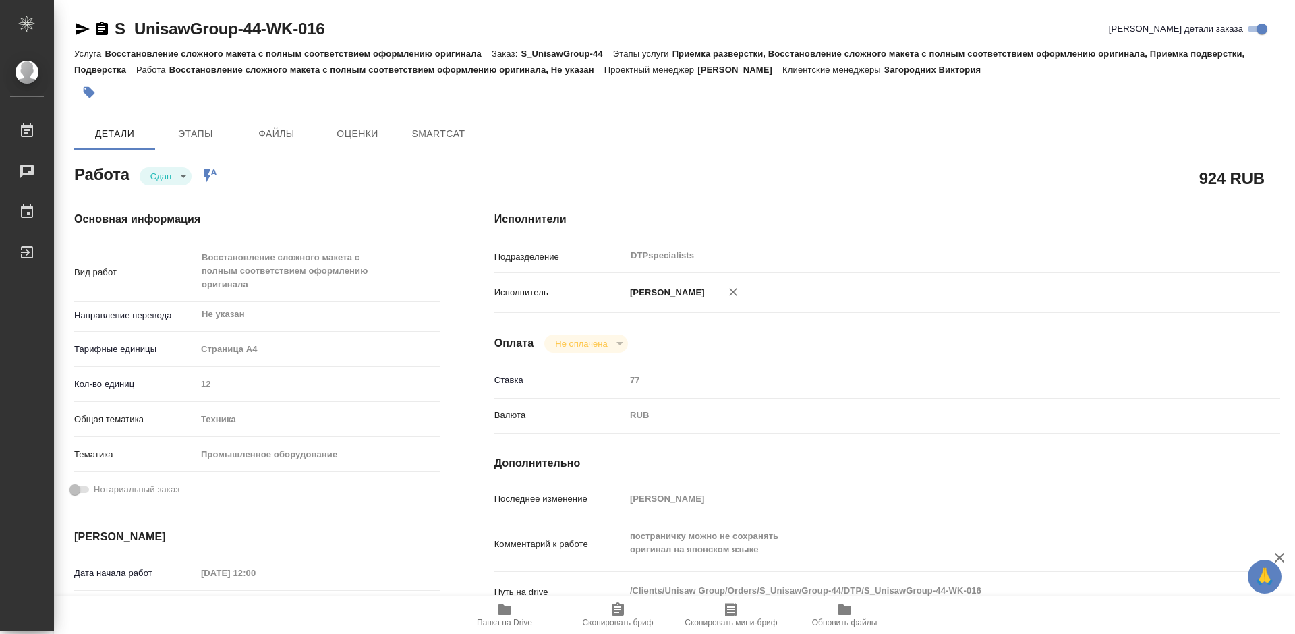
type textarea "x"
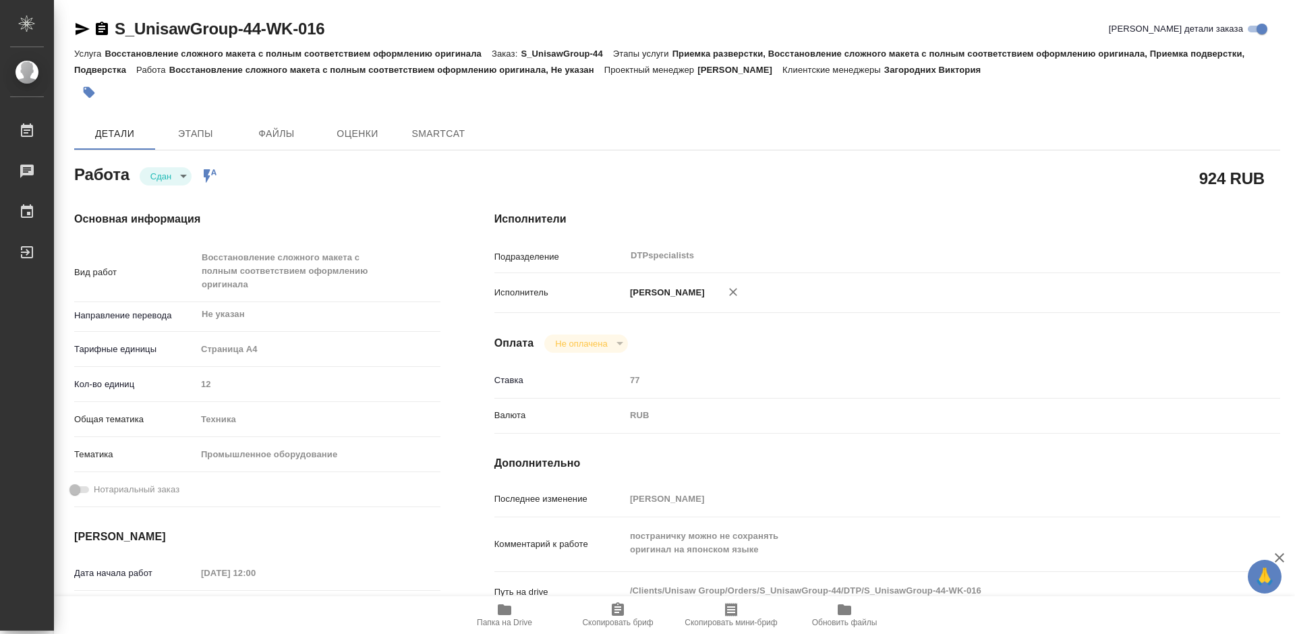
type textarea "x"
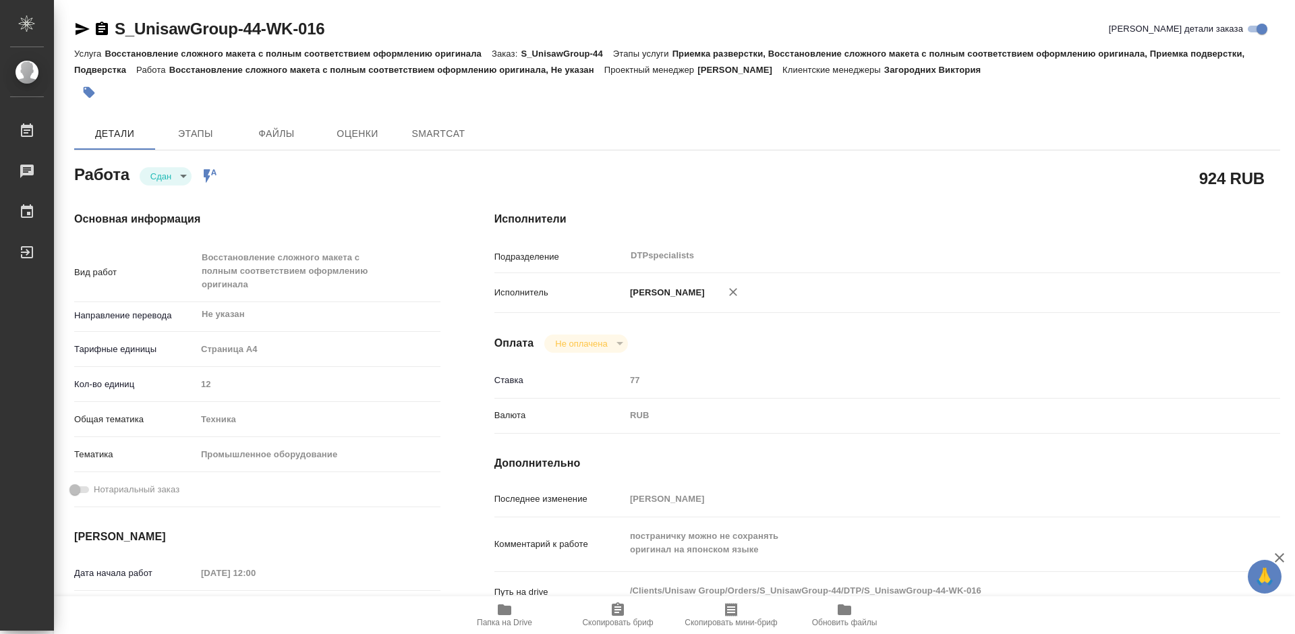
type textarea "x"
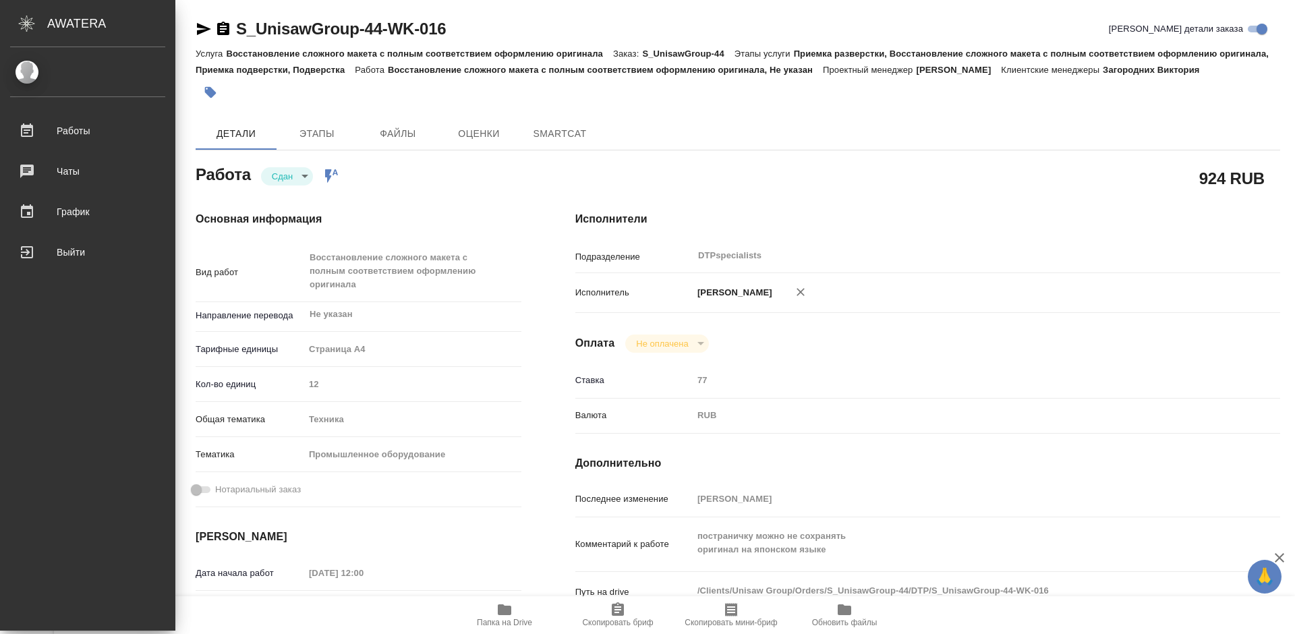
type textarea "x"
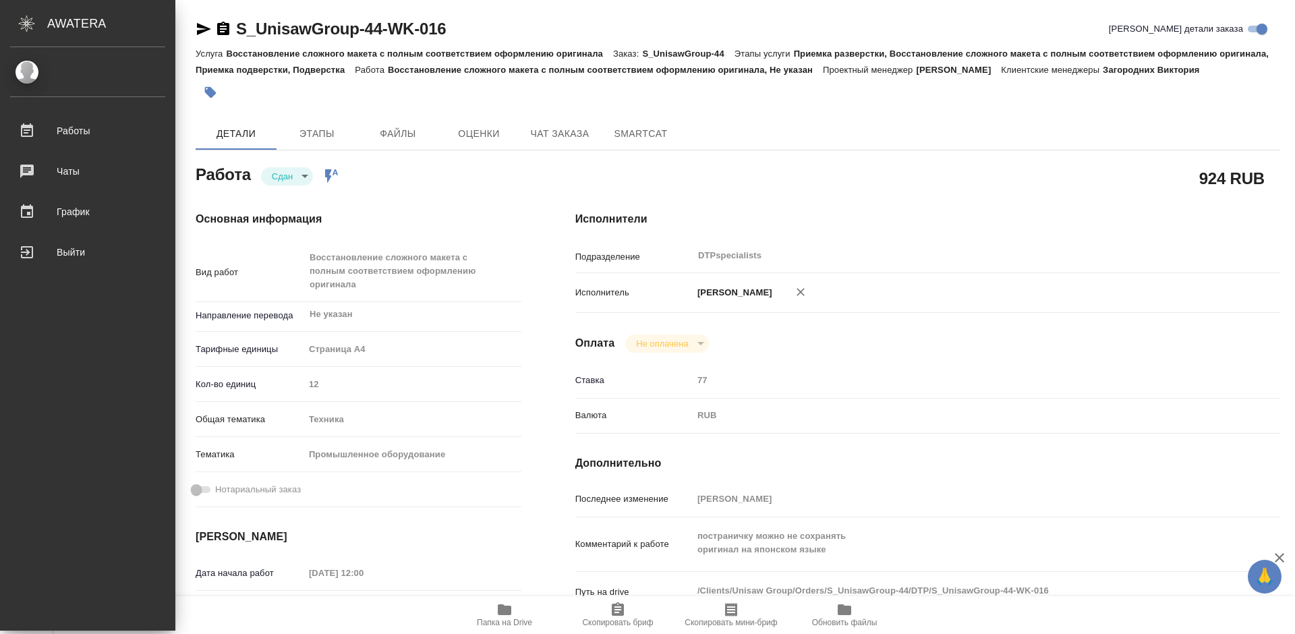
type textarea "x"
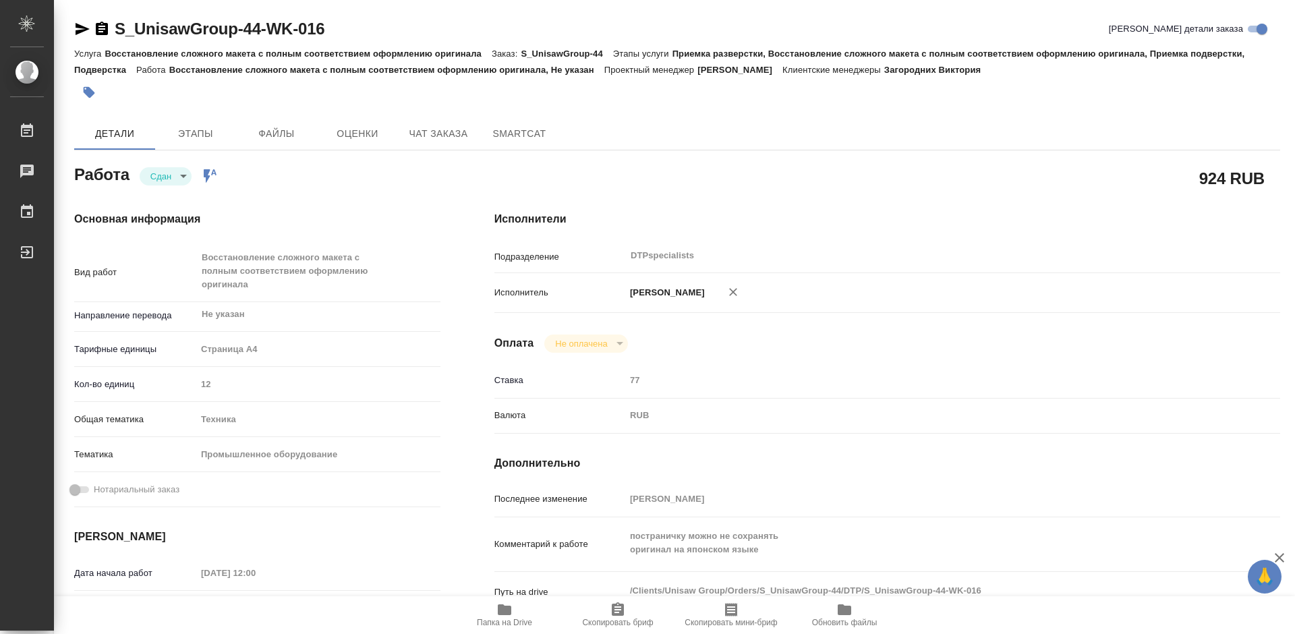
type textarea "x"
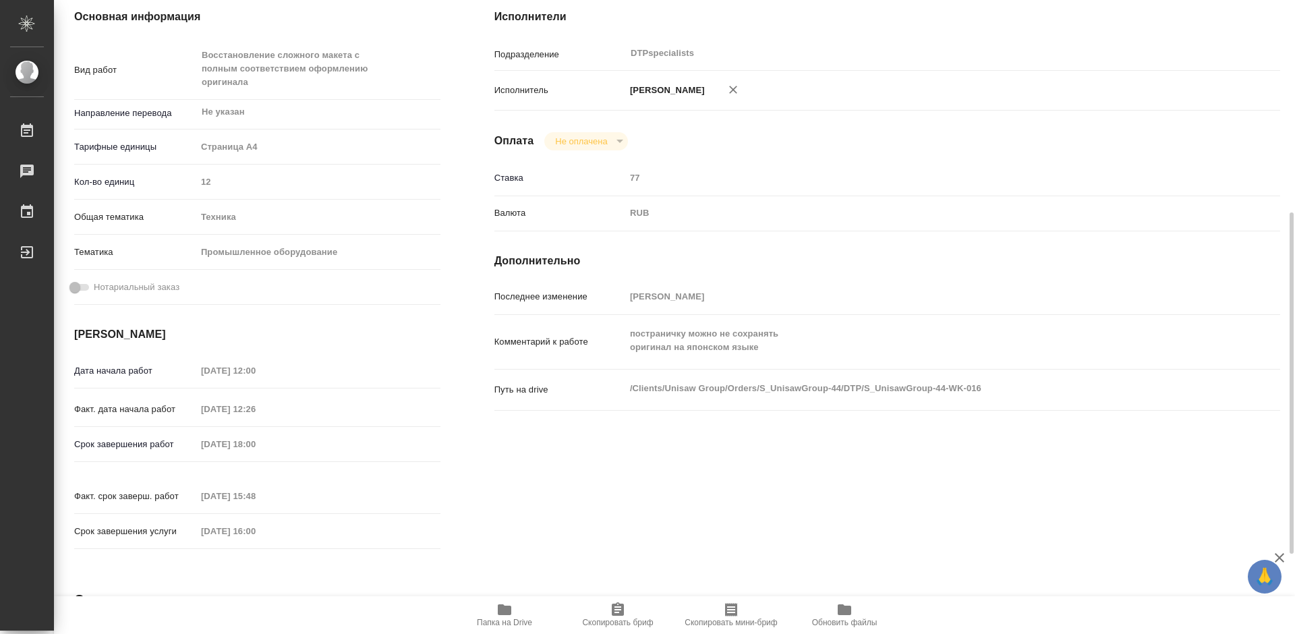
type textarea "x"
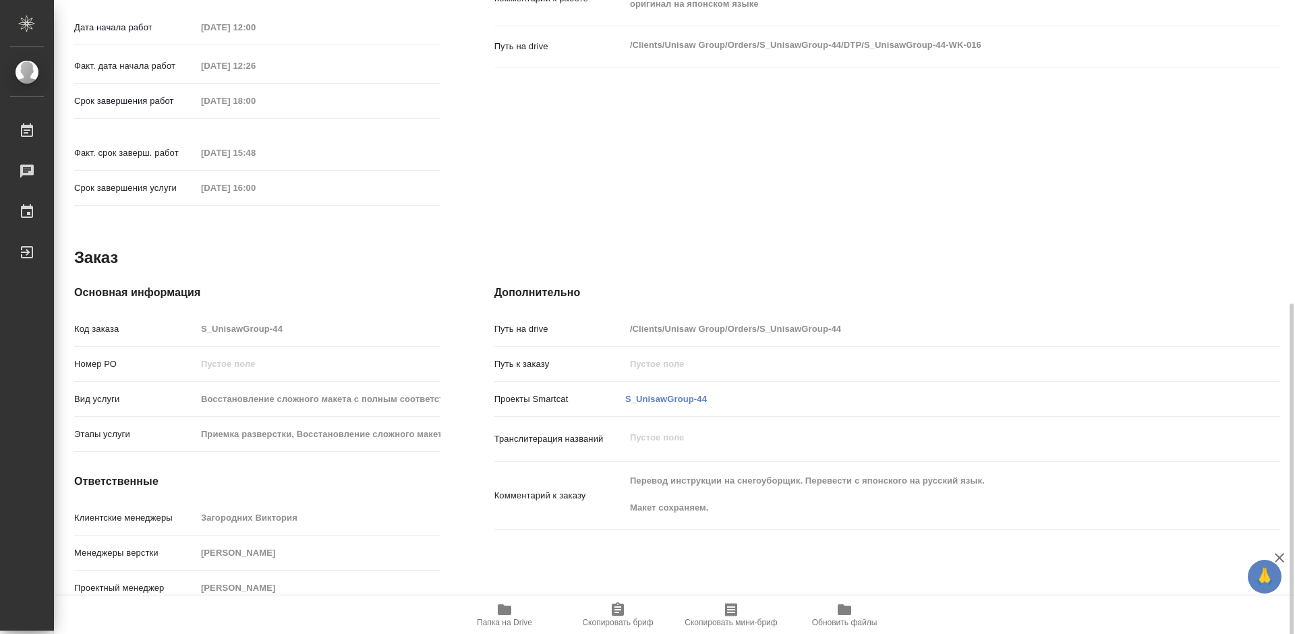
scroll to position [554, 0]
